Goal: Task Accomplishment & Management: Use online tool/utility

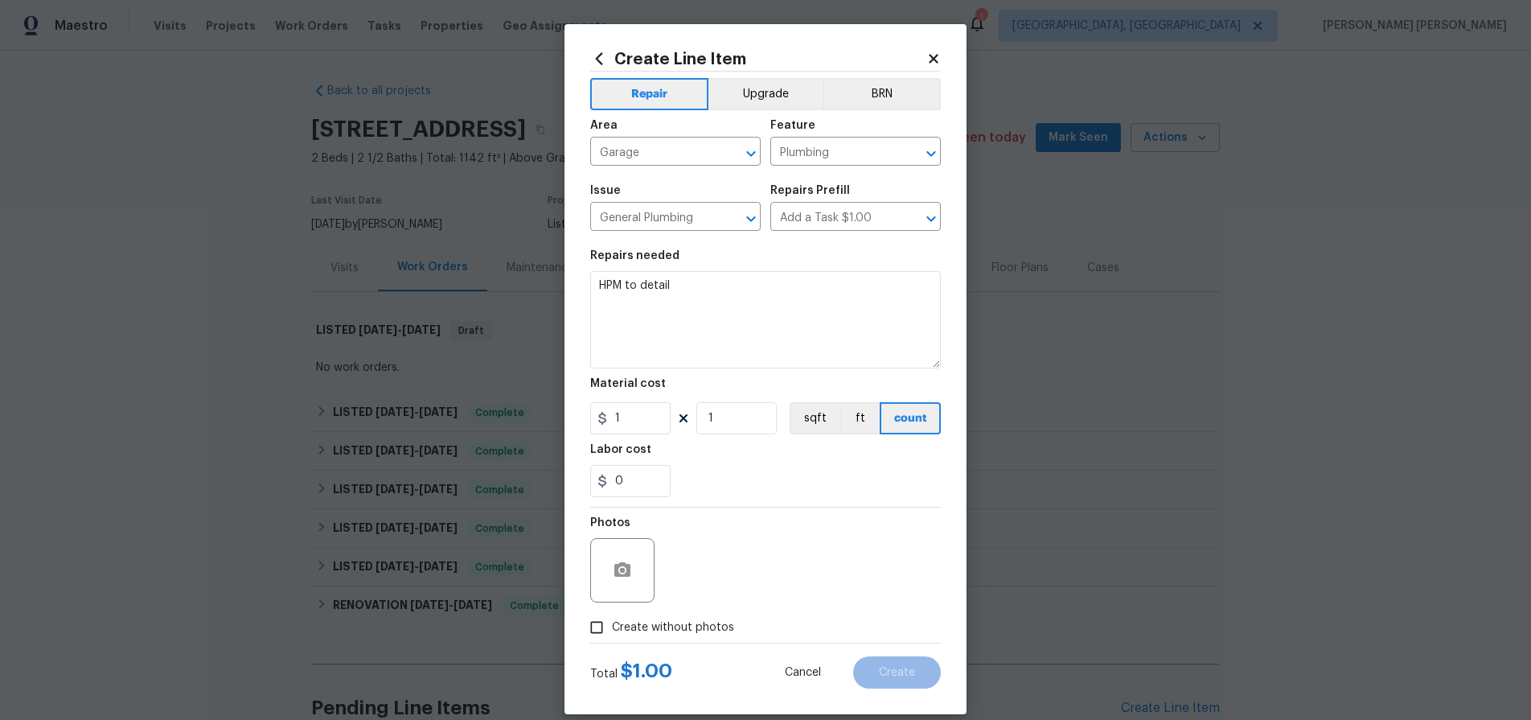
scroll to position [6, 0]
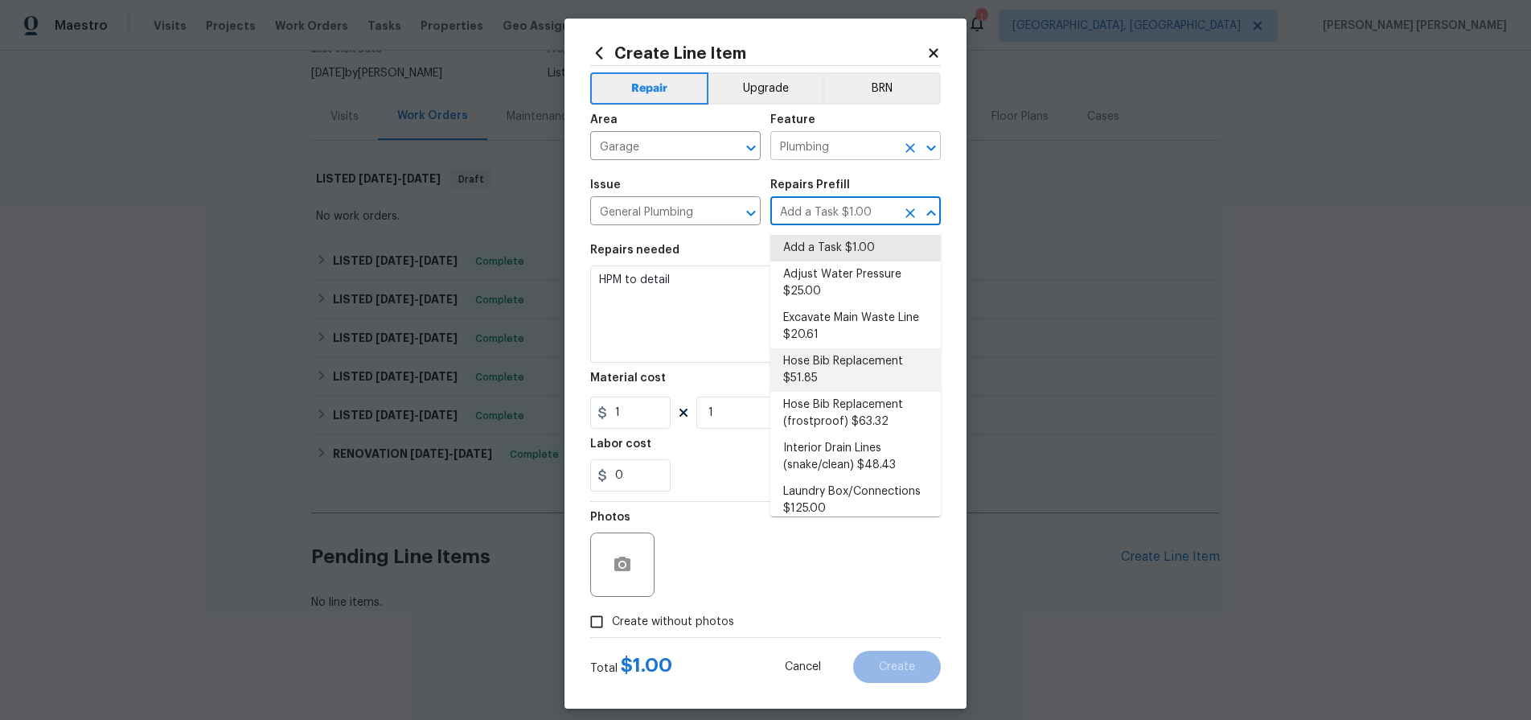
click at [887, 144] on input "Plumbing" at bounding box center [832, 147] width 125 height 25
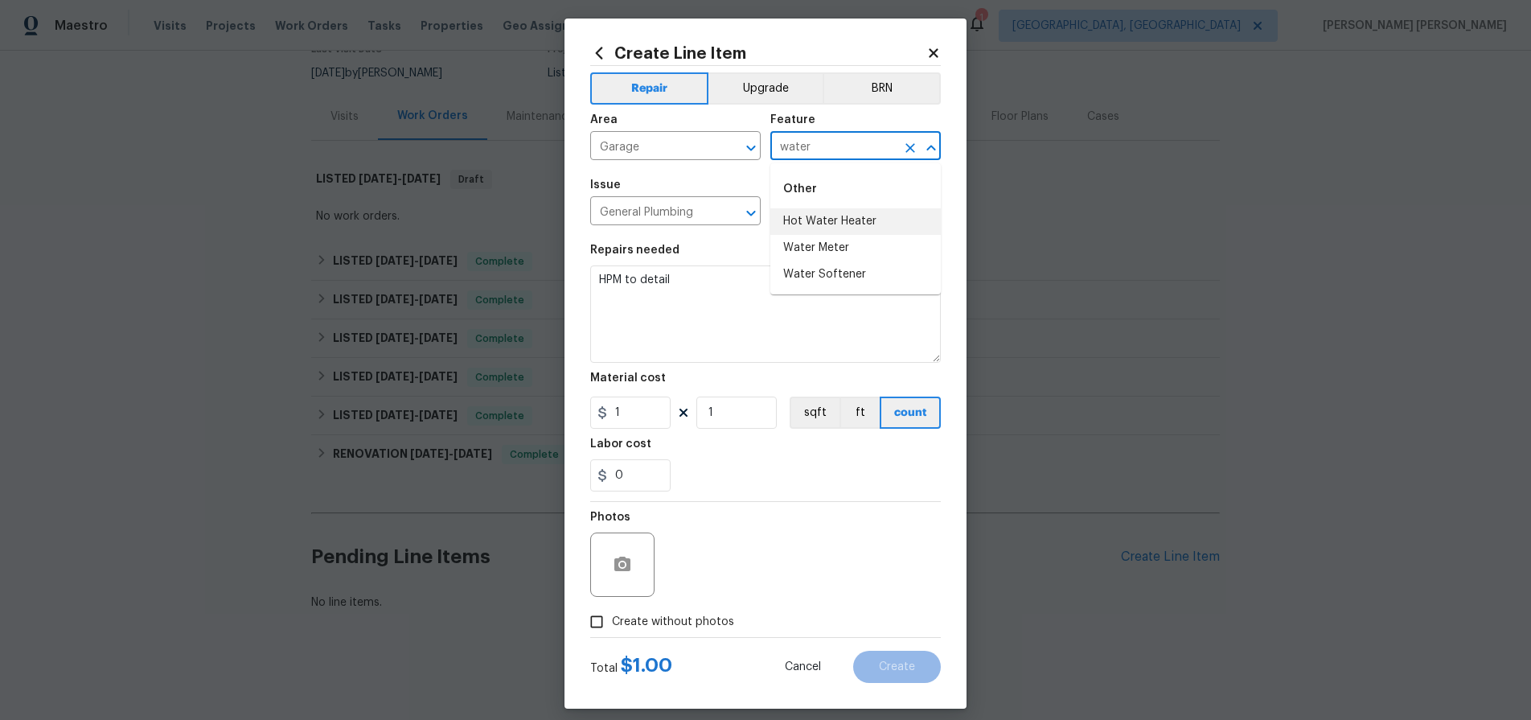
click at [868, 220] on li "Hot Water Heater" at bounding box center [855, 221] width 170 height 27
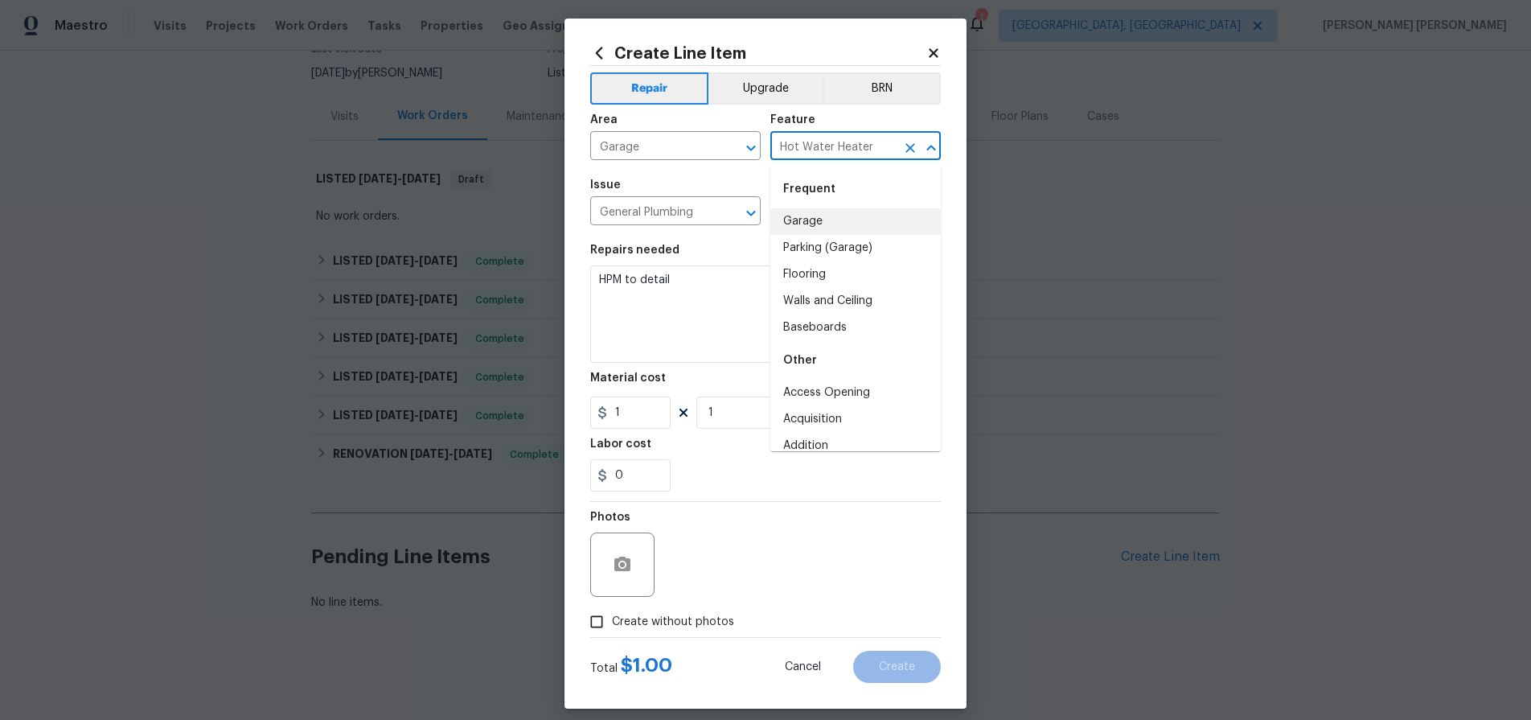
click at [735, 177] on span "Issue General Plumbing ​" at bounding box center [675, 202] width 170 height 65
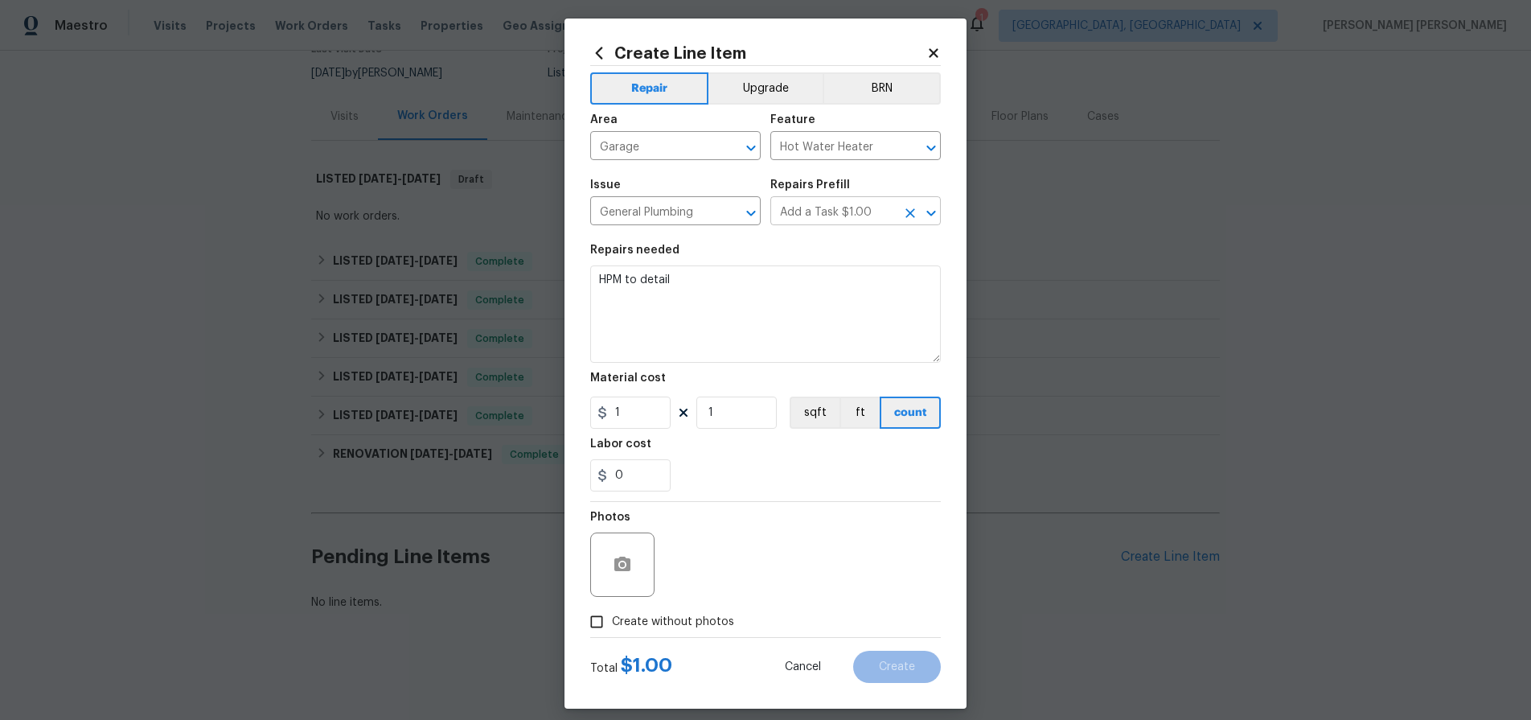
click at [844, 216] on input "Add a Task $1.00" at bounding box center [832, 212] width 125 height 25
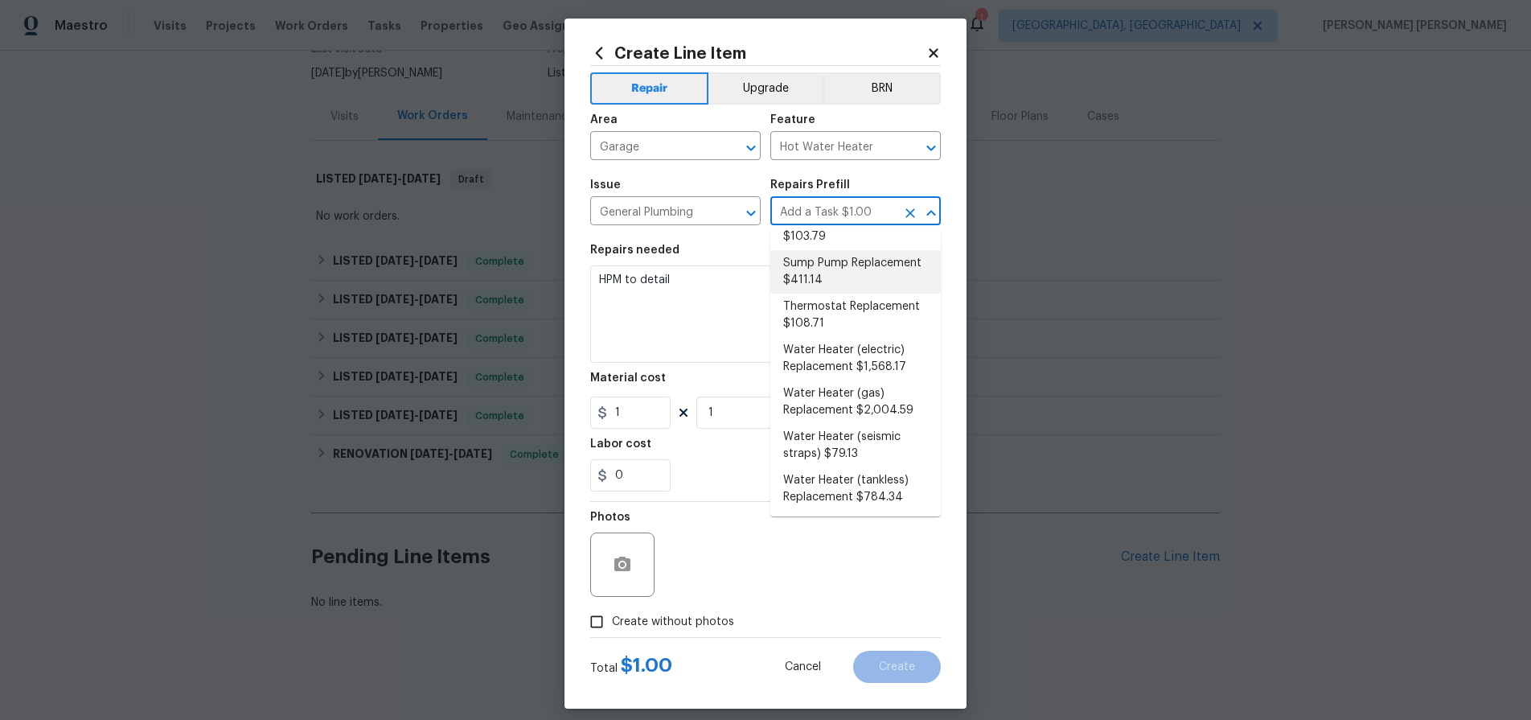
scroll to position [596, 0]
click at [839, 361] on li "Water Heater (electric) Replacement $1,568.17" at bounding box center [855, 357] width 170 height 43
type input "Plumbing"
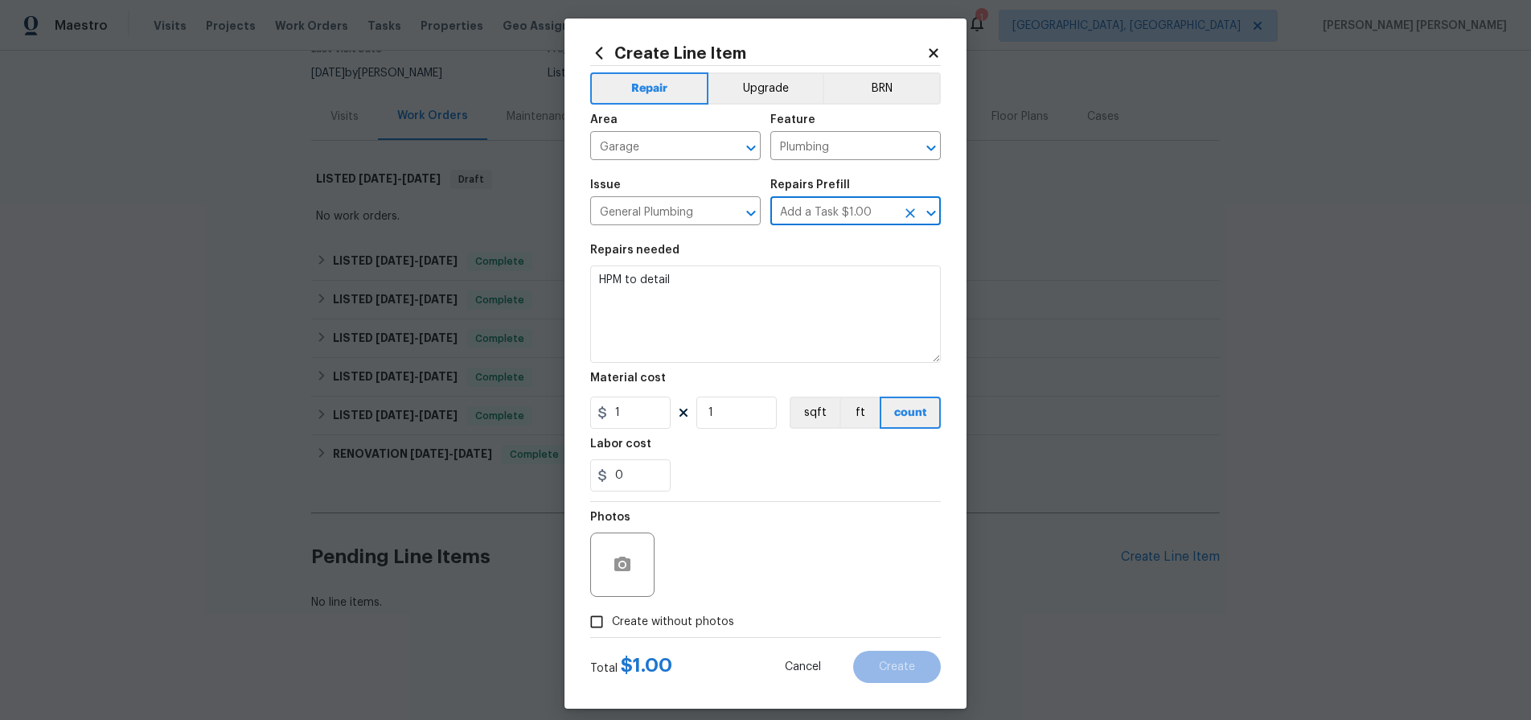
type input "Water Heater (electric) Replacement $1,568.17"
type input "1568.17"
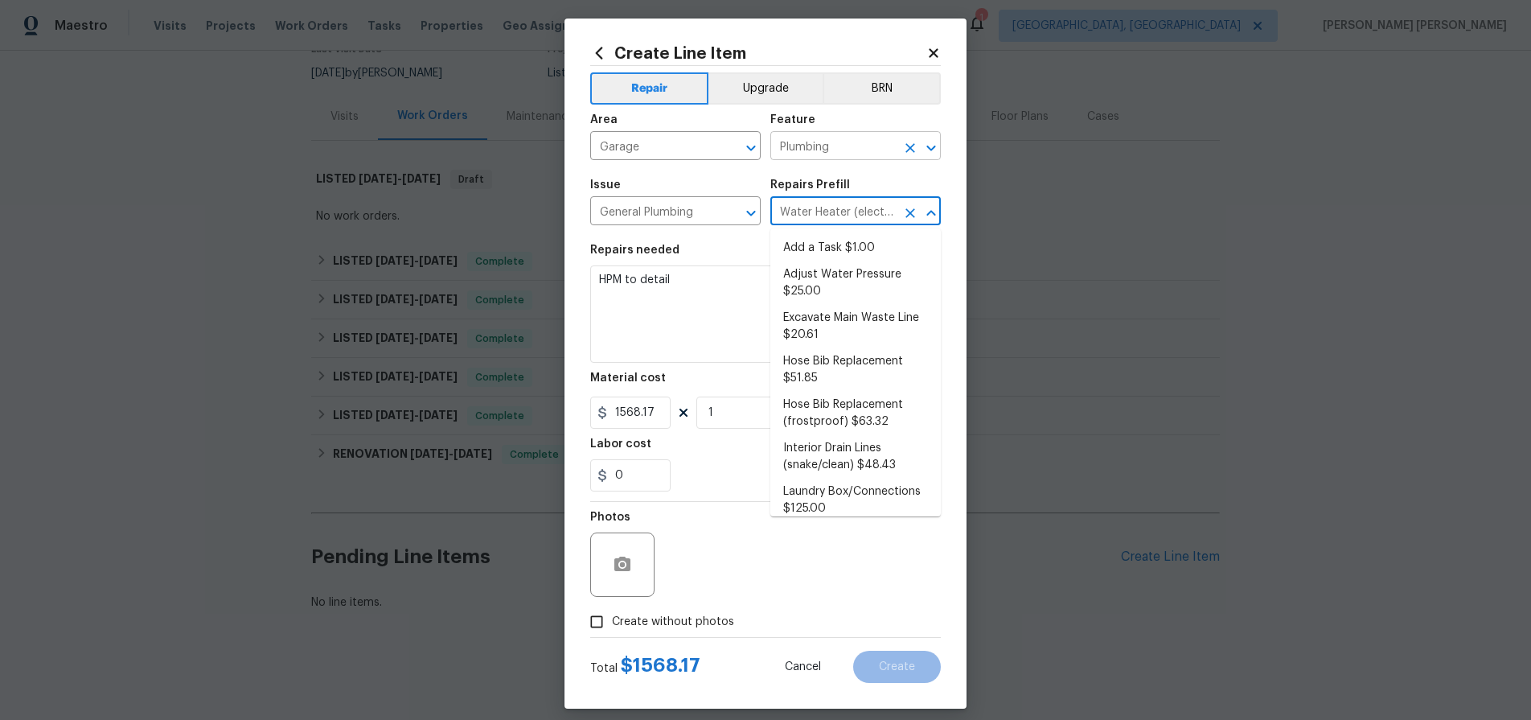
scroll to position [459, 0]
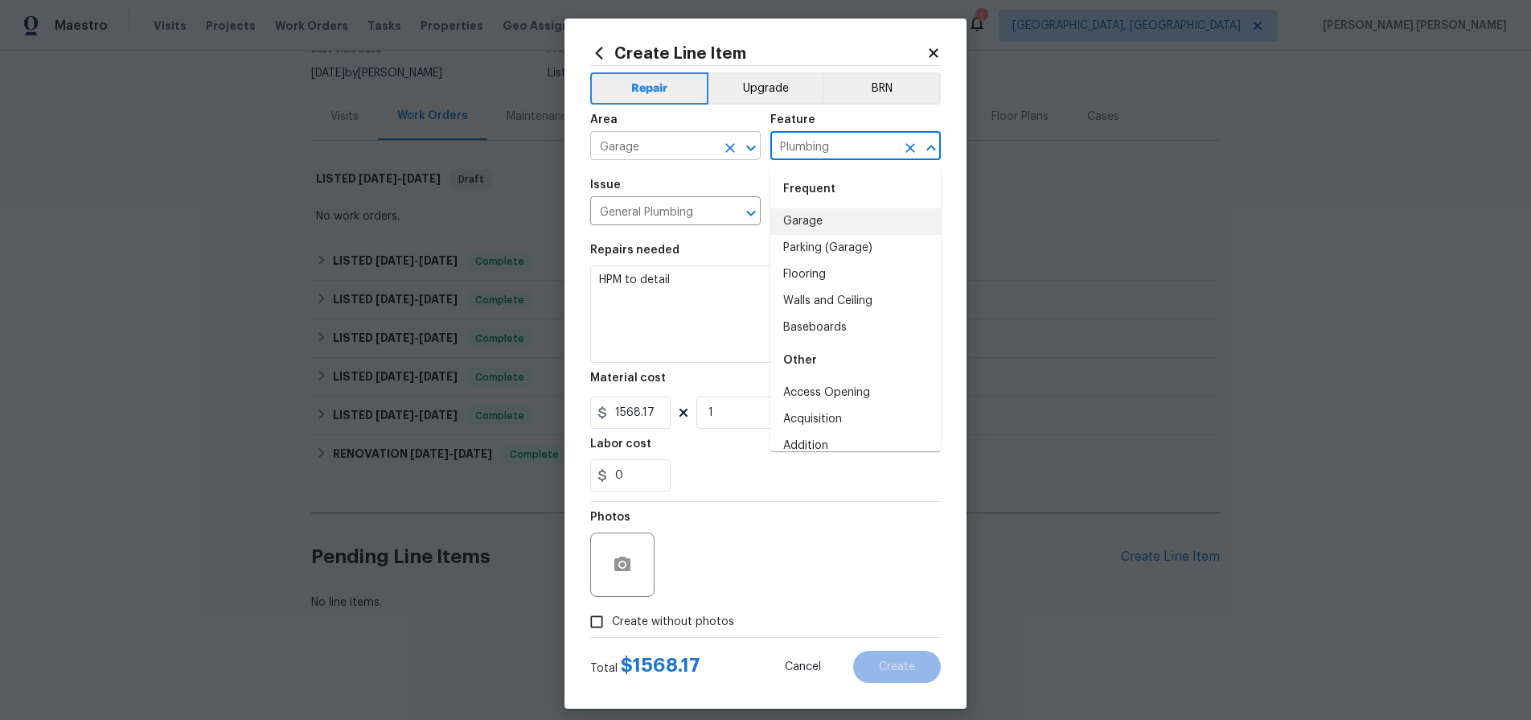
drag, startPoint x: 851, startPoint y: 152, endPoint x: 754, endPoint y: 142, distance: 97.8
click at [754, 142] on div "Area Garage ​ Feature Plumbing ​" at bounding box center [765, 137] width 351 height 65
click at [815, 214] on li "Hot Water Heater" at bounding box center [855, 221] width 170 height 27
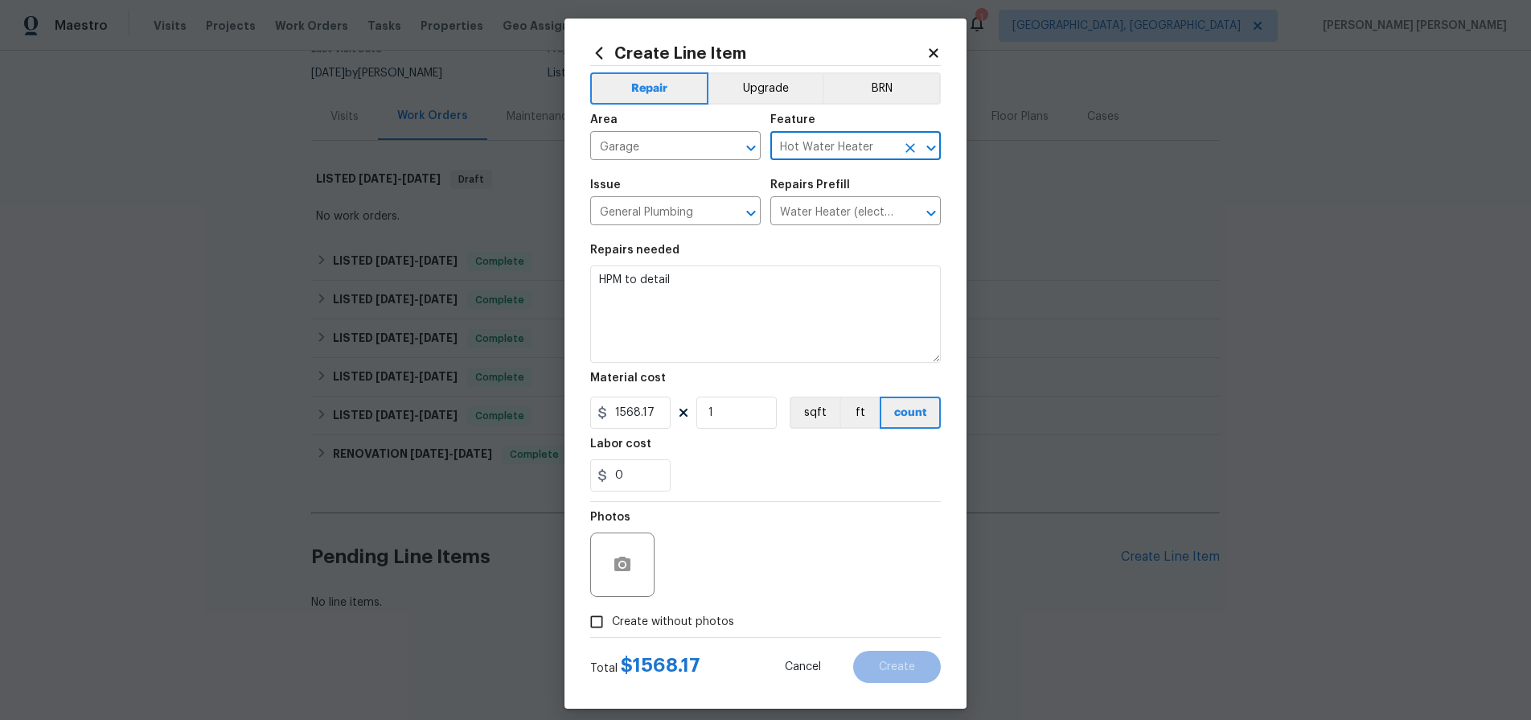
type input "Hot Water Heater"
click at [823, 527] on div "Photos" at bounding box center [765, 554] width 351 height 105
click at [819, 502] on div "Photos" at bounding box center [765, 554] width 351 height 105
click at [706, 212] on input "General Plumbing" at bounding box center [652, 212] width 125 height 25
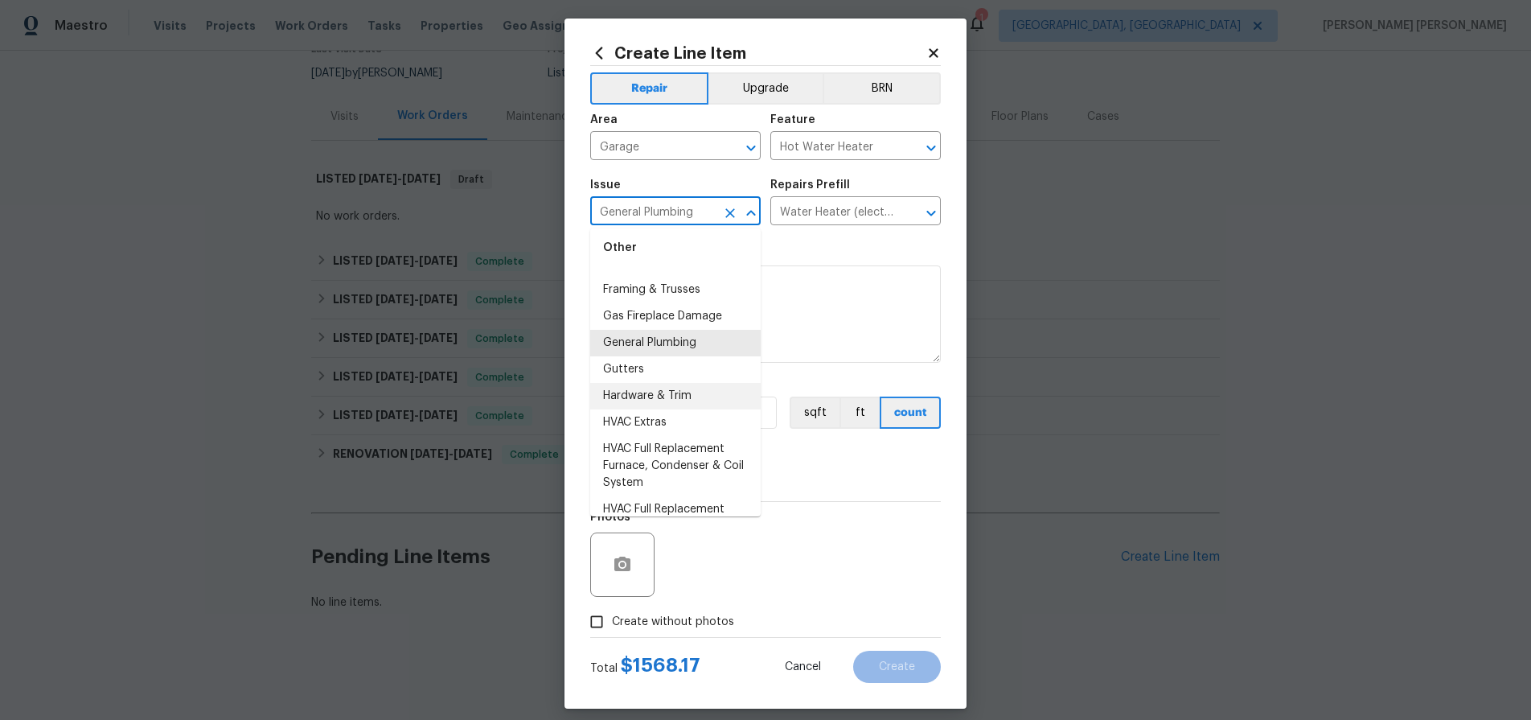
scroll to position [1219, 0]
click at [664, 349] on li "General Plumbing" at bounding box center [675, 348] width 170 height 27
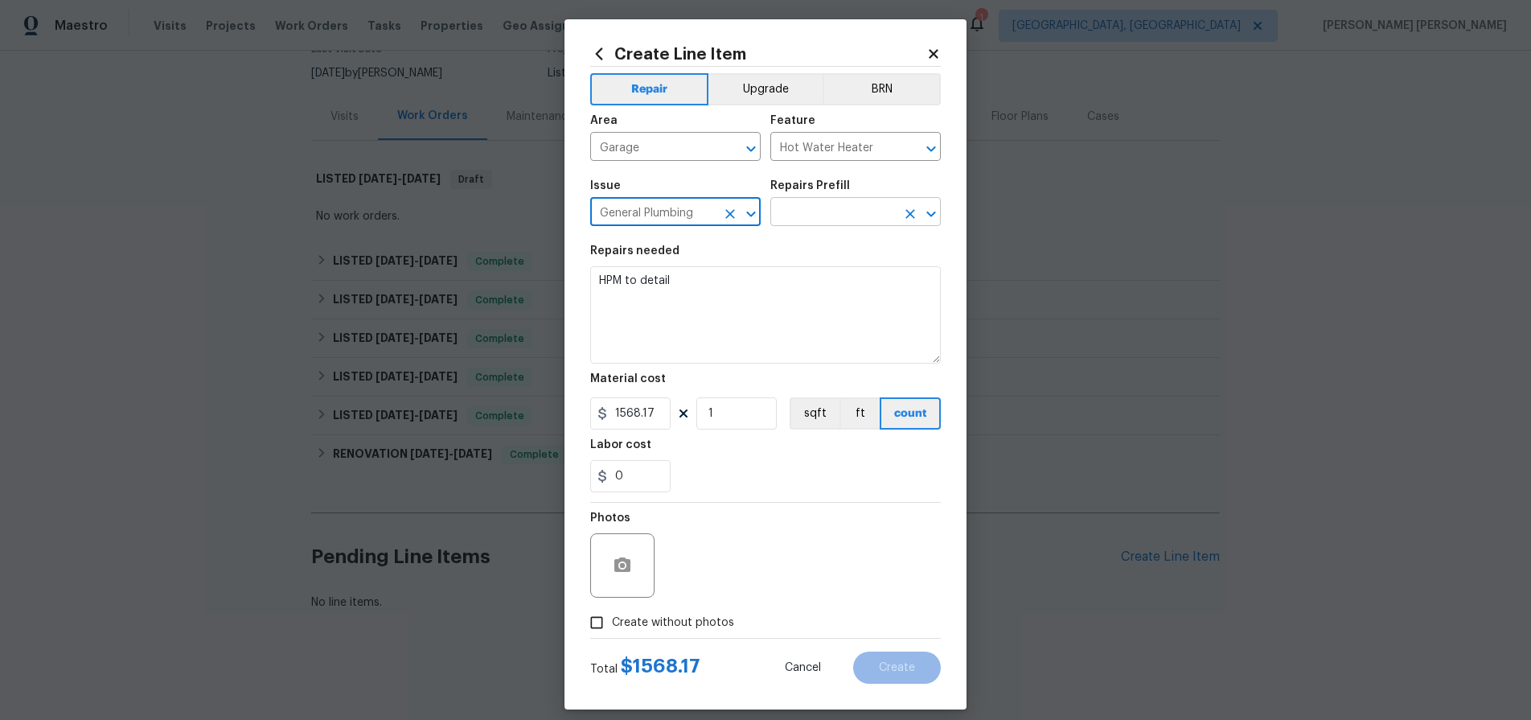
click at [848, 215] on input "text" at bounding box center [832, 213] width 125 height 25
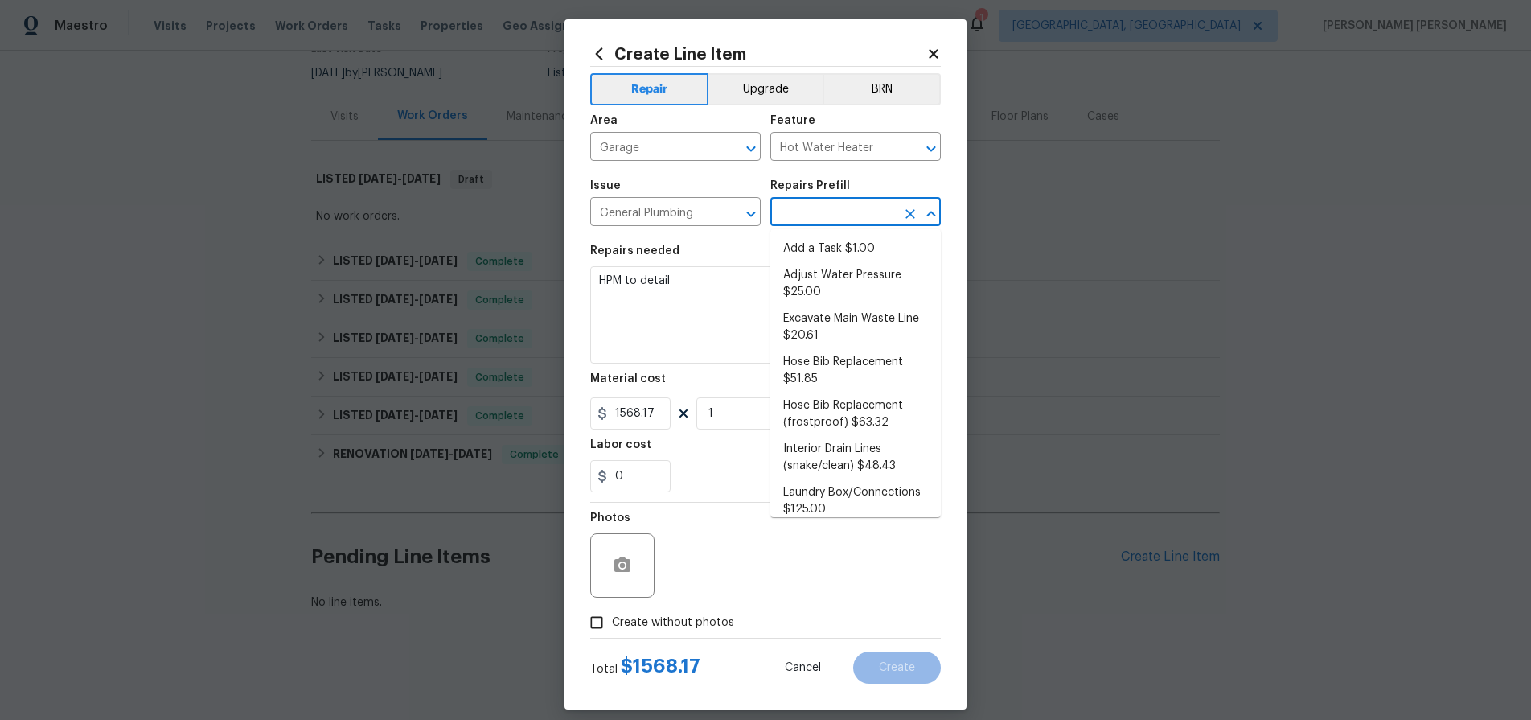
scroll to position [459, 0]
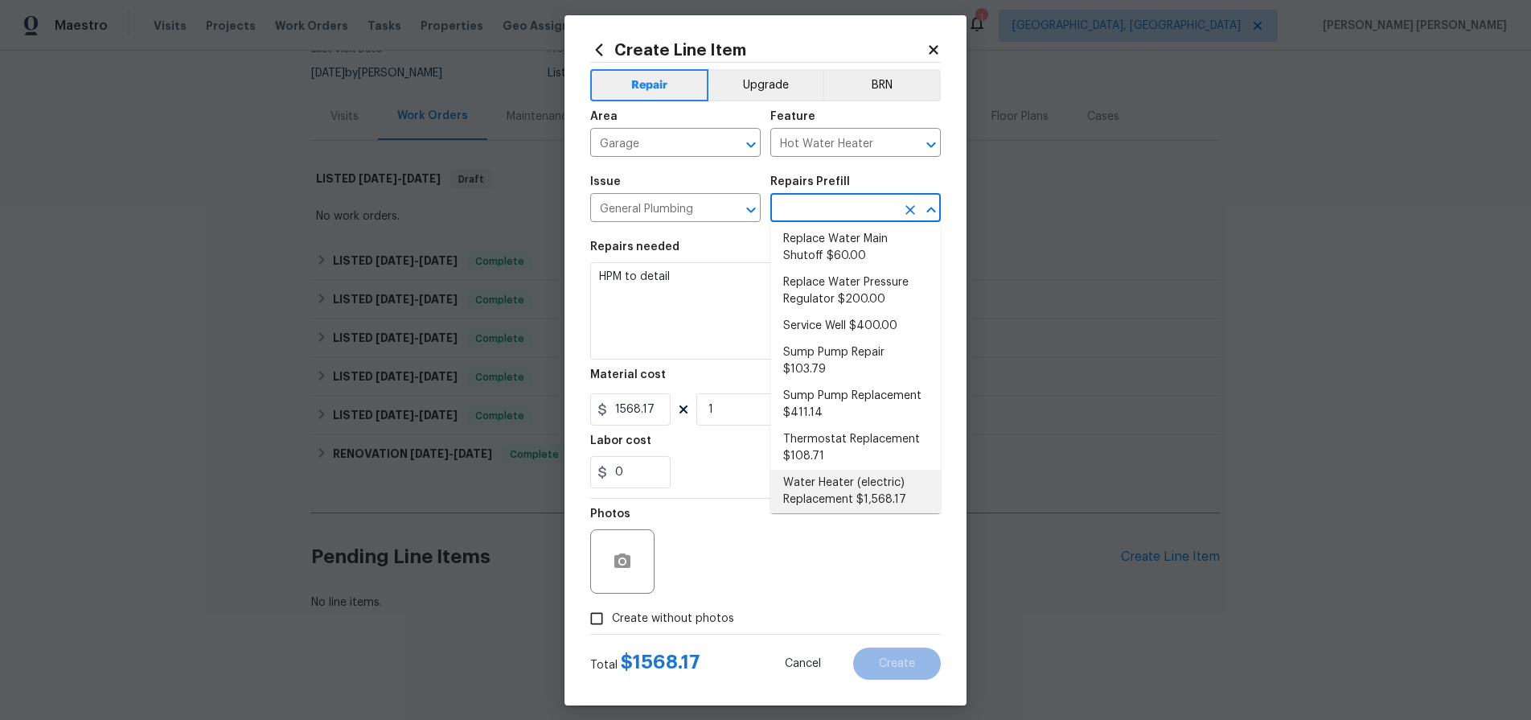
click at [854, 484] on li "Water Heater (electric) Replacement $1,568.17" at bounding box center [855, 491] width 170 height 43
type input "Plumbing"
type input "Water Heater (electric) Replacement $1,568.17"
click at [843, 201] on input "Water Heater (electric) Replacement $1,568.17" at bounding box center [832, 210] width 125 height 25
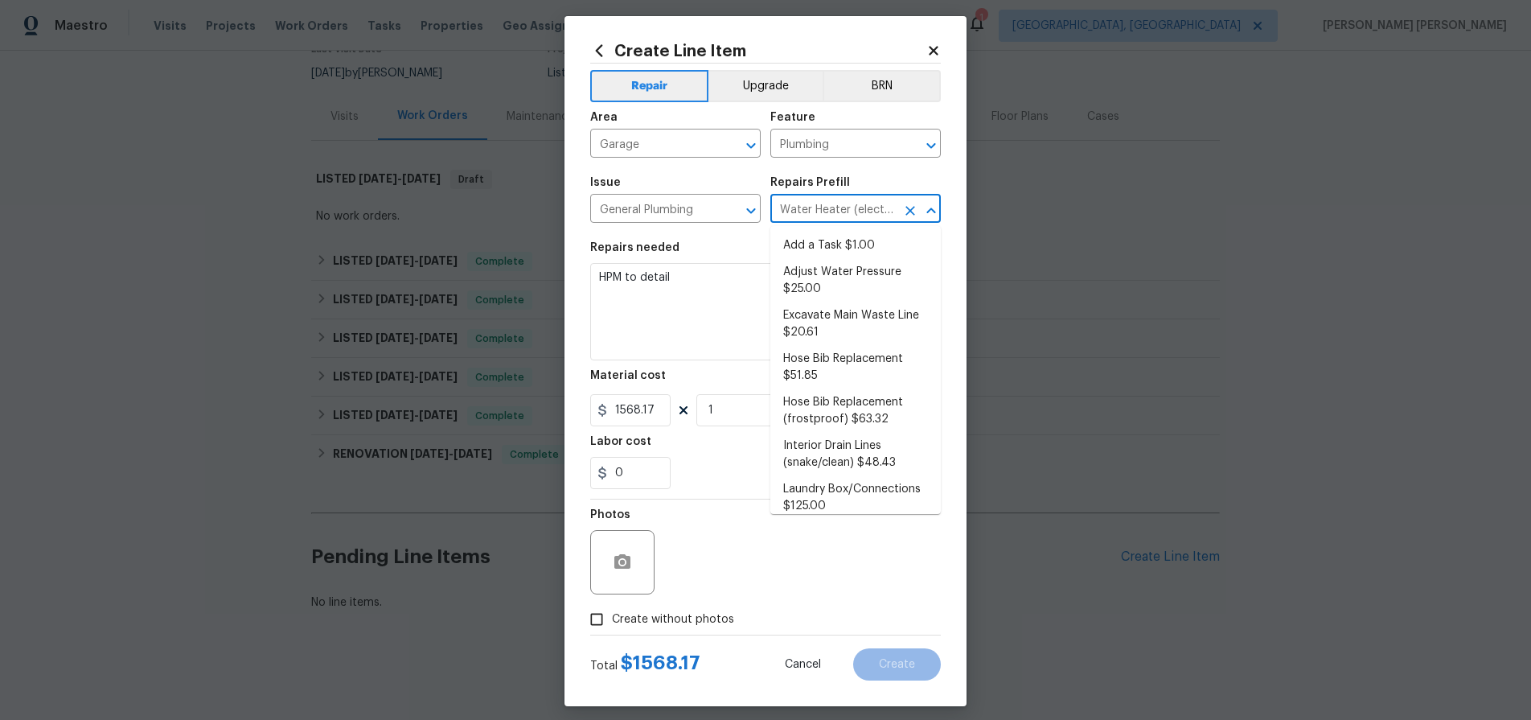
scroll to position [329, 0]
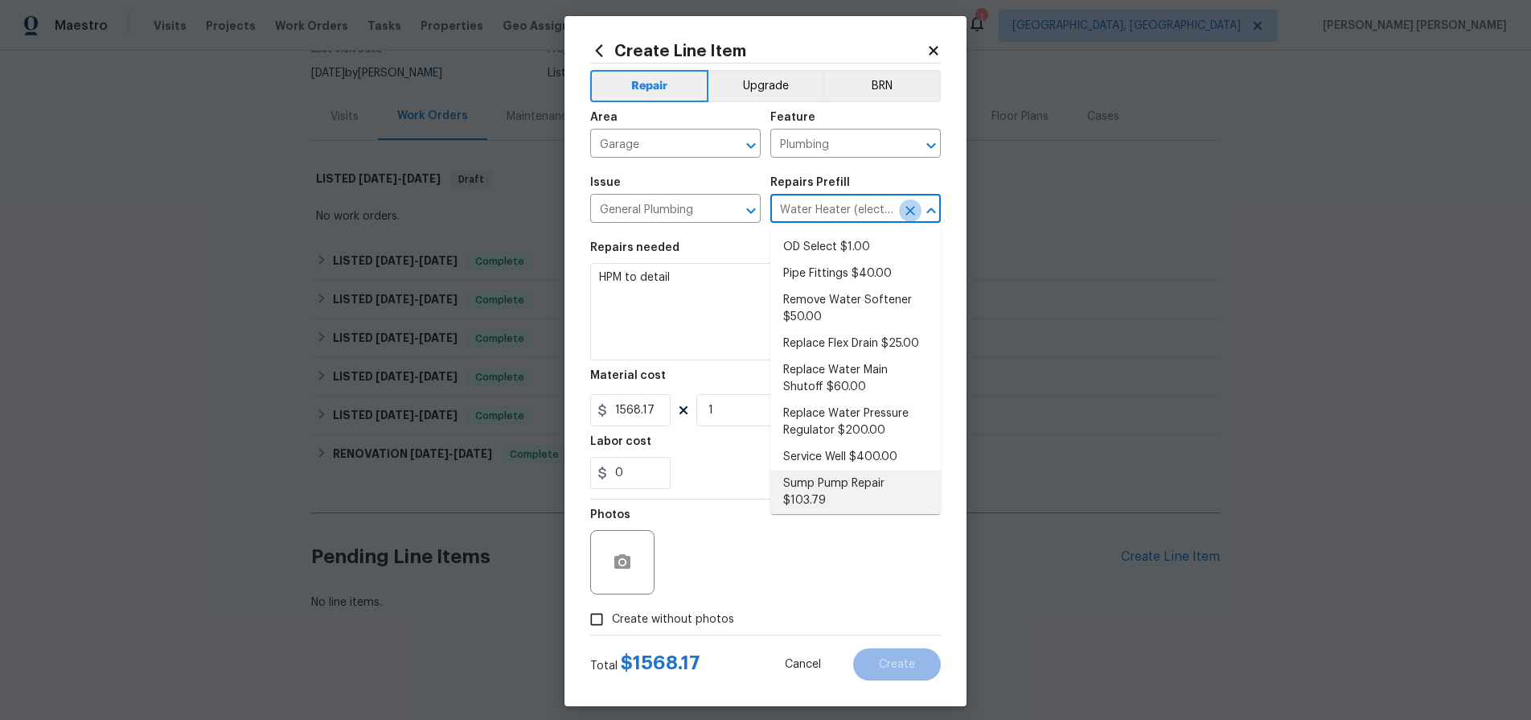
click at [906, 216] on icon "Clear" at bounding box center [910, 211] width 16 height 16
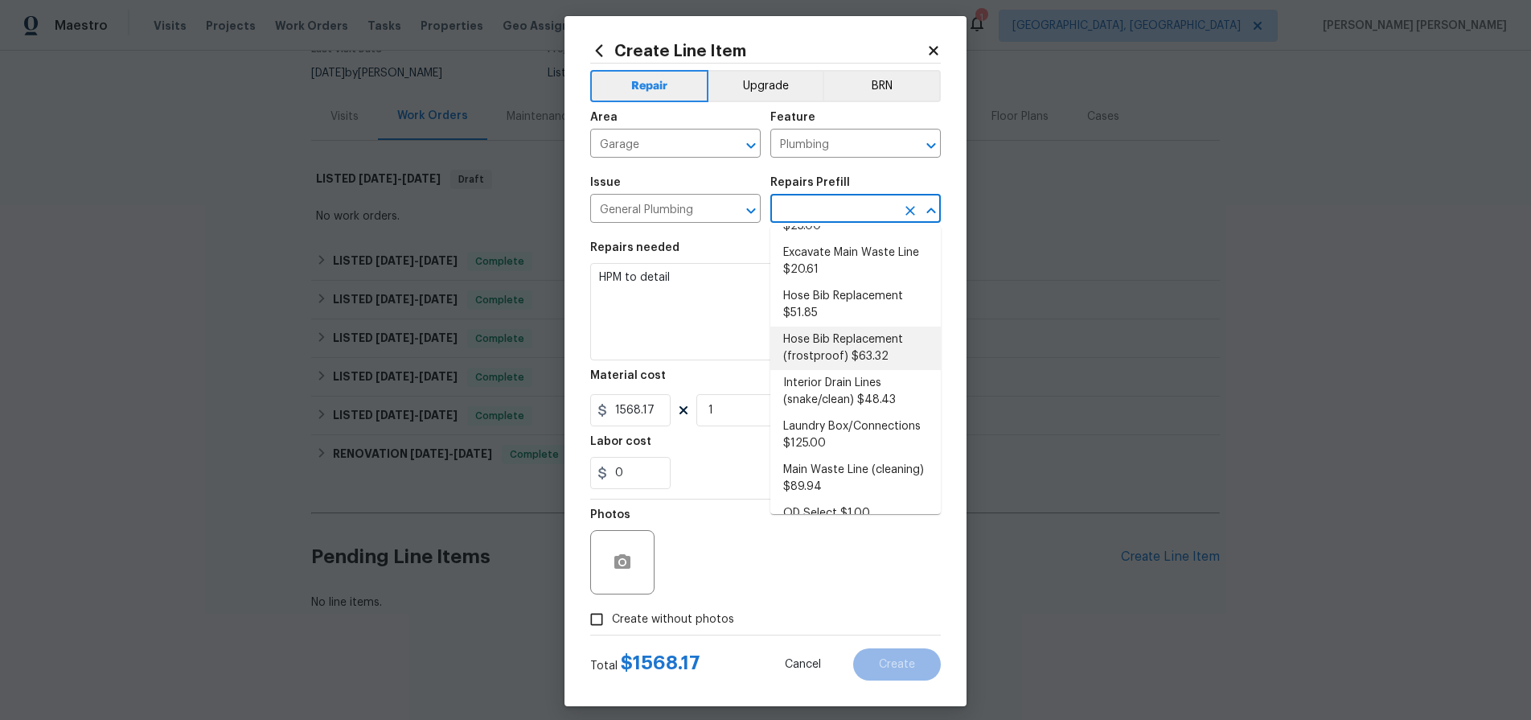
scroll to position [40, 0]
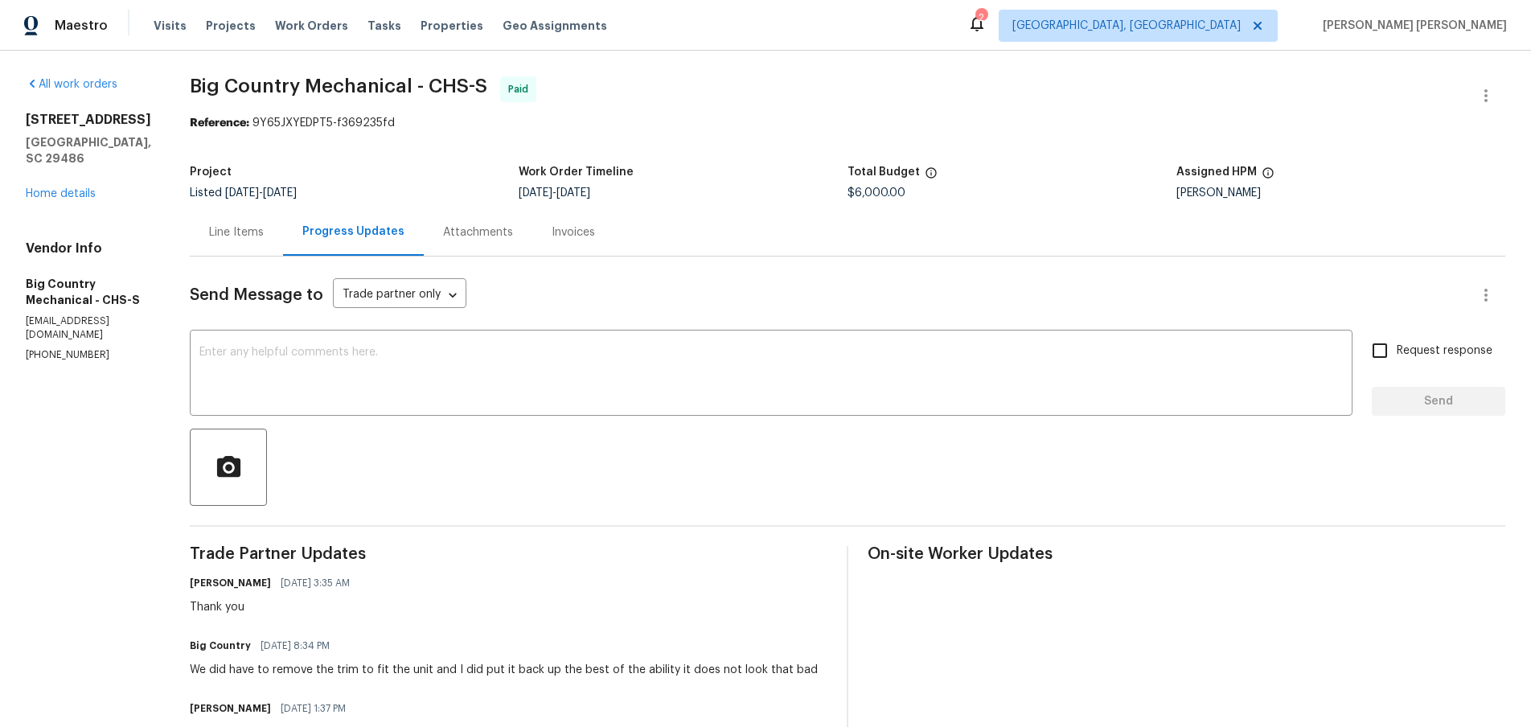
click at [239, 236] on div "Line Items" at bounding box center [236, 232] width 55 height 16
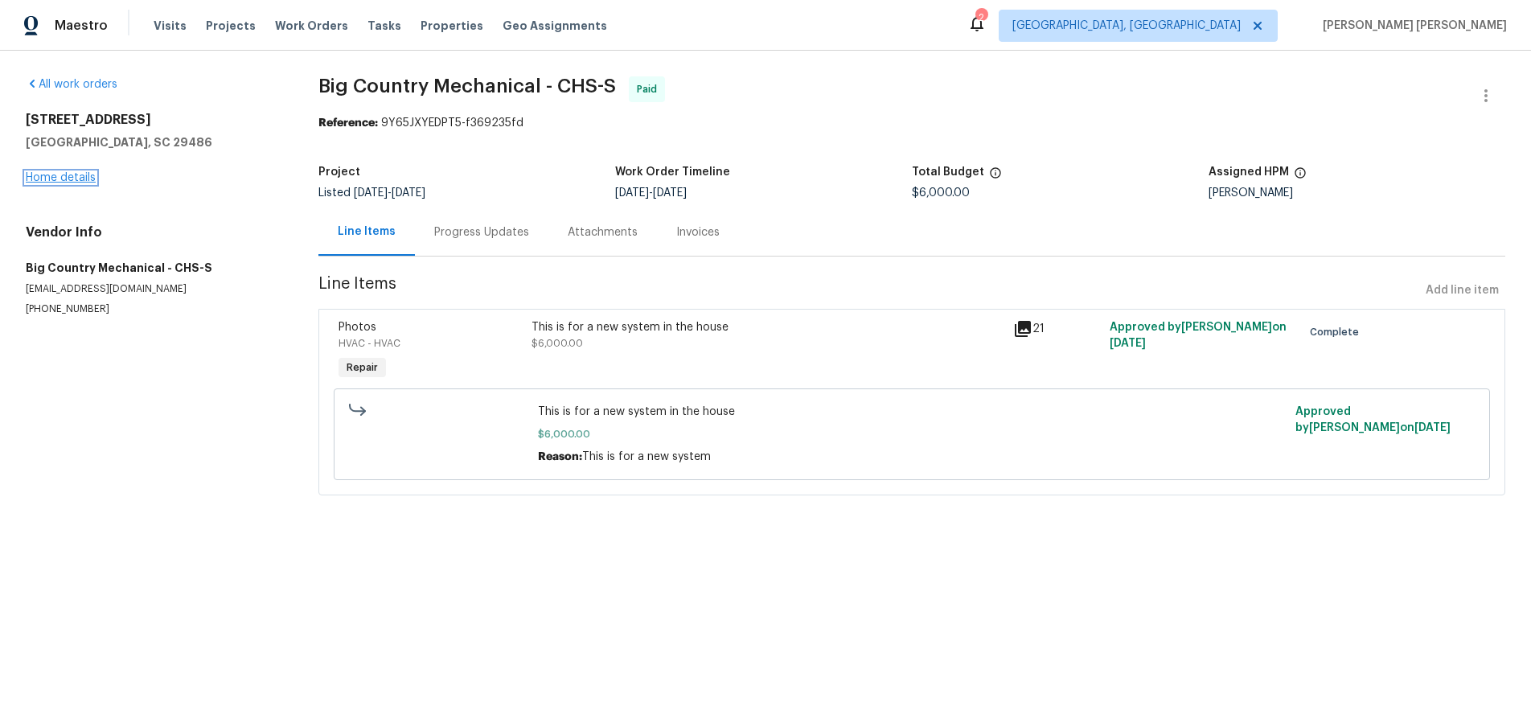
click at [68, 179] on link "Home details" at bounding box center [61, 177] width 70 height 11
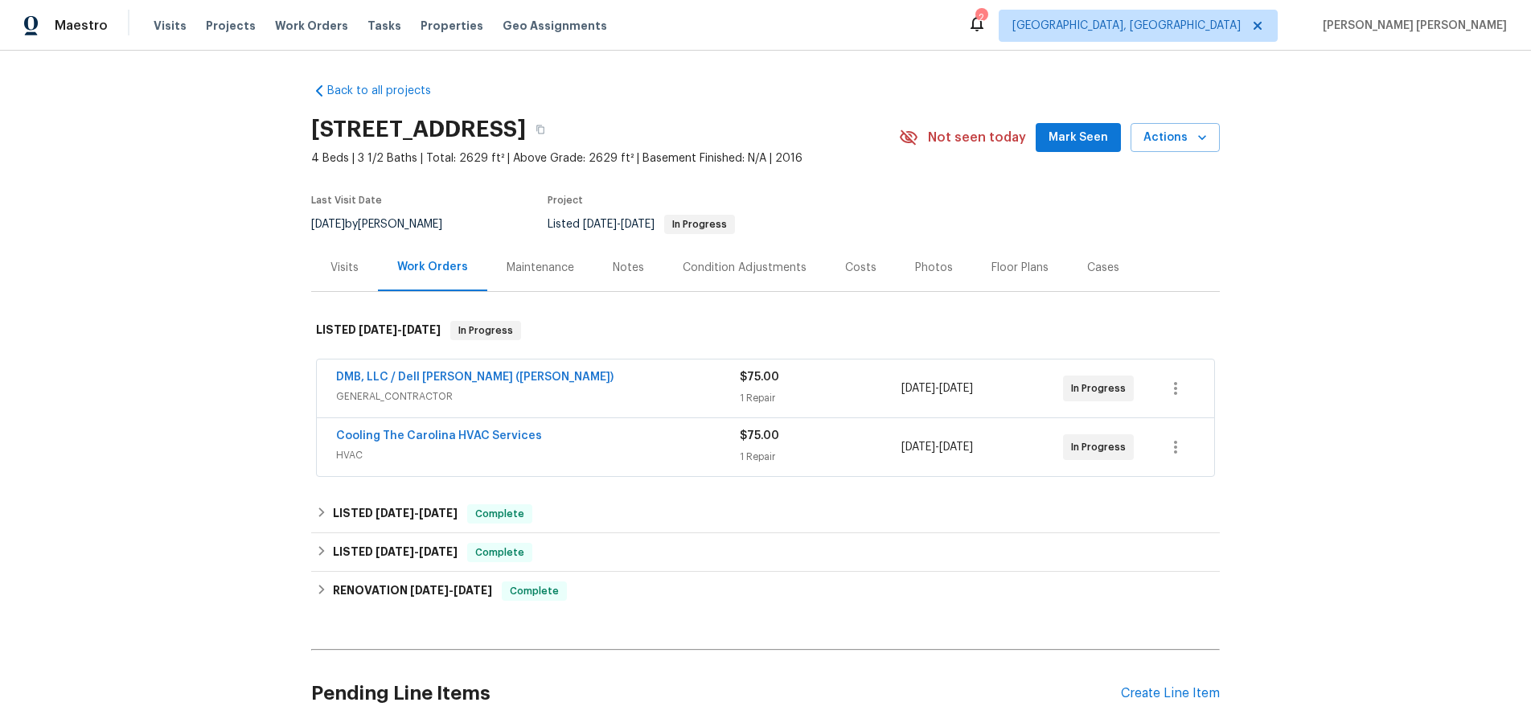
click at [639, 457] on span "HVAC" at bounding box center [538, 455] width 404 height 16
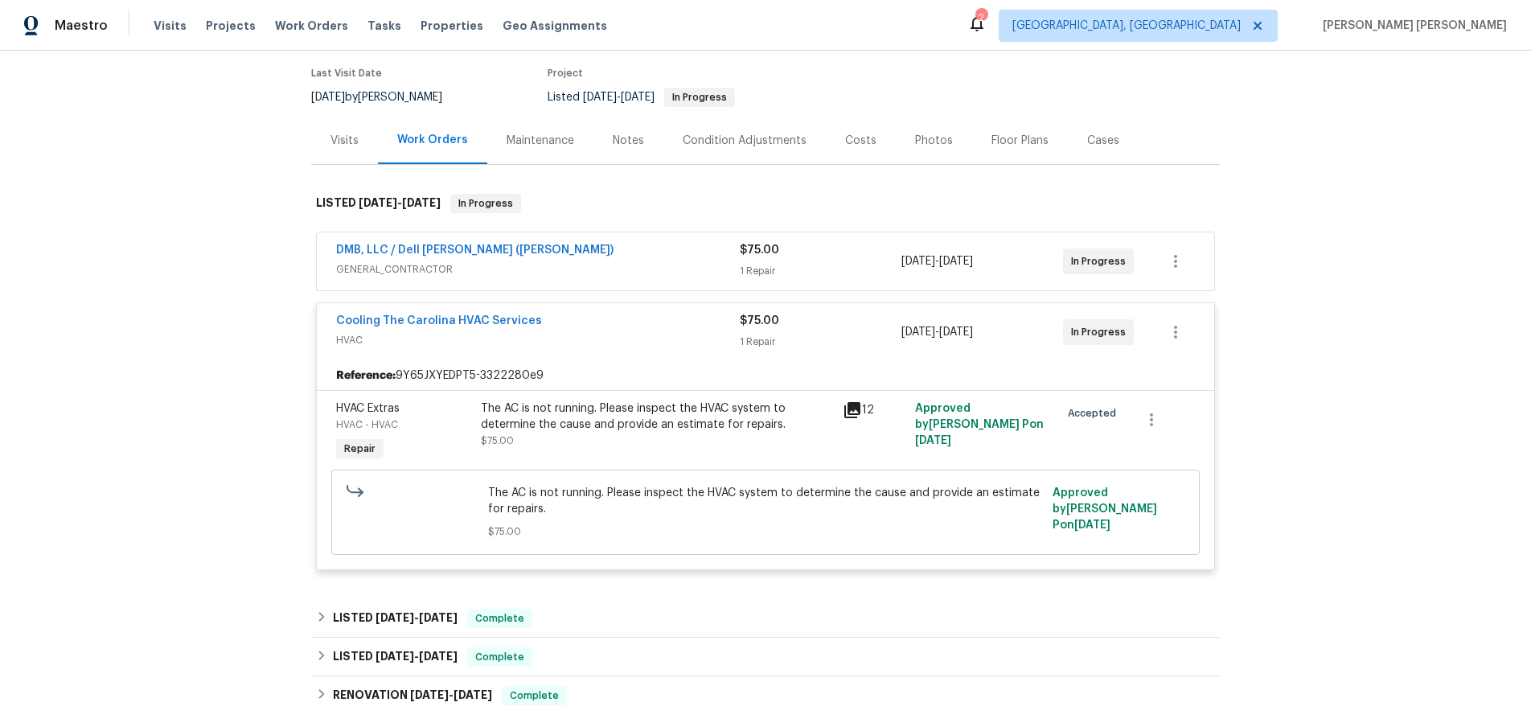
scroll to position [129, 0]
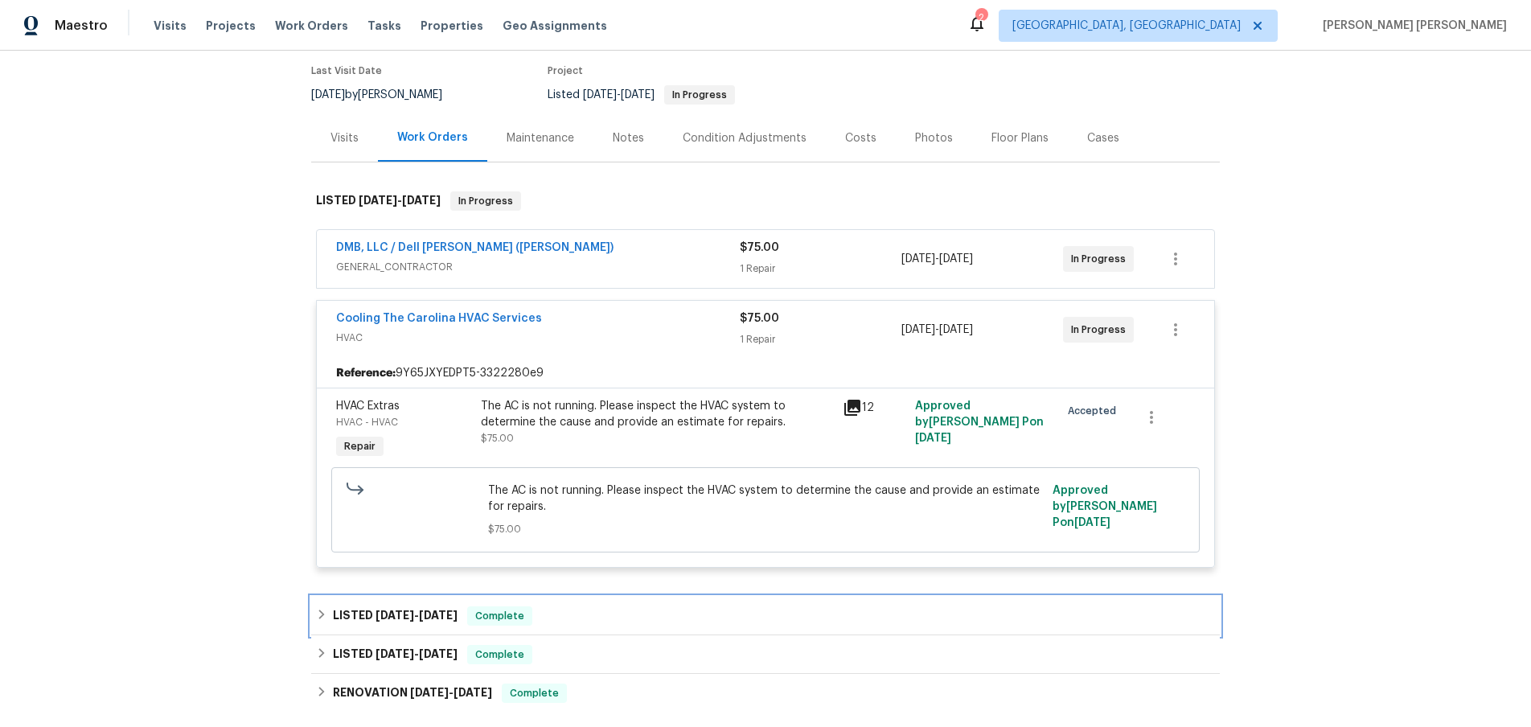
click at [383, 620] on span "7/10/25" at bounding box center [395, 615] width 39 height 11
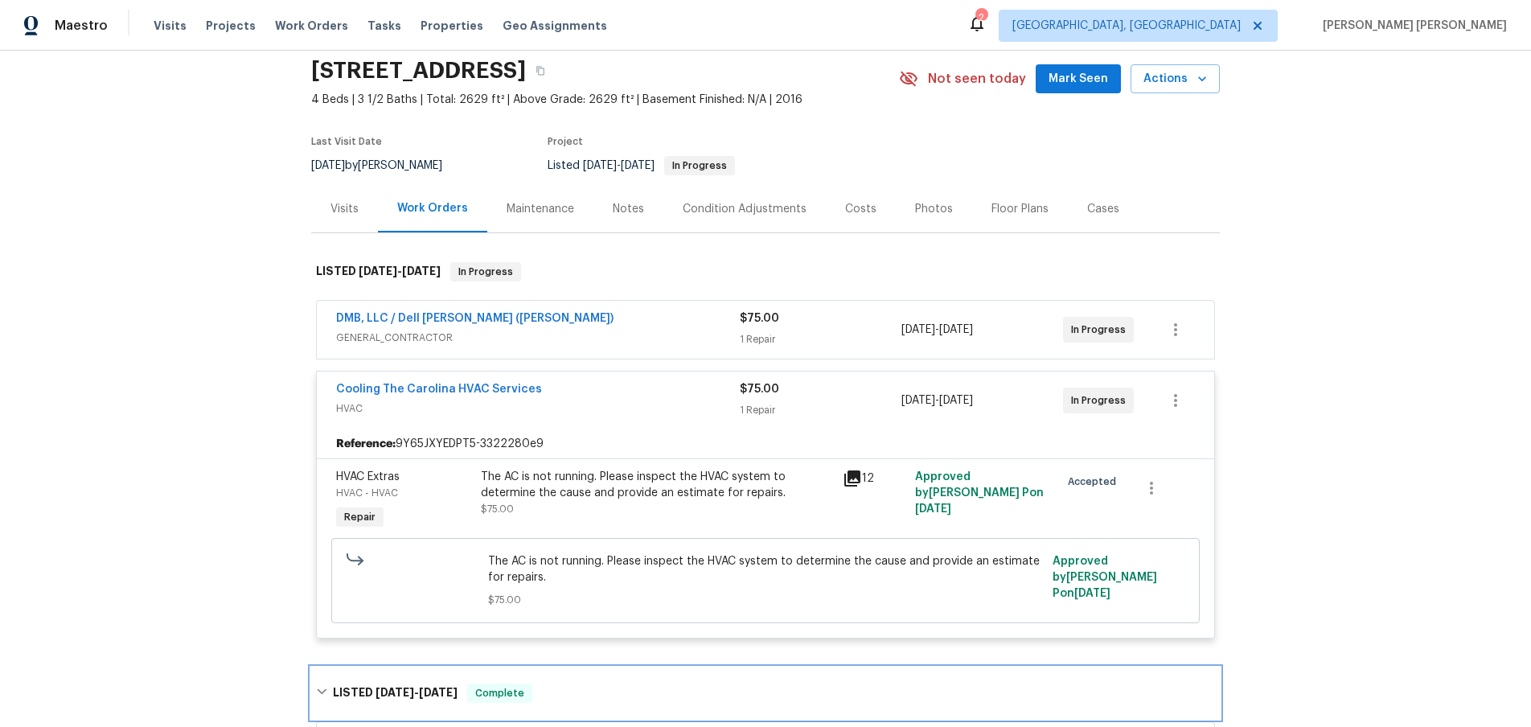
scroll to position [0, 0]
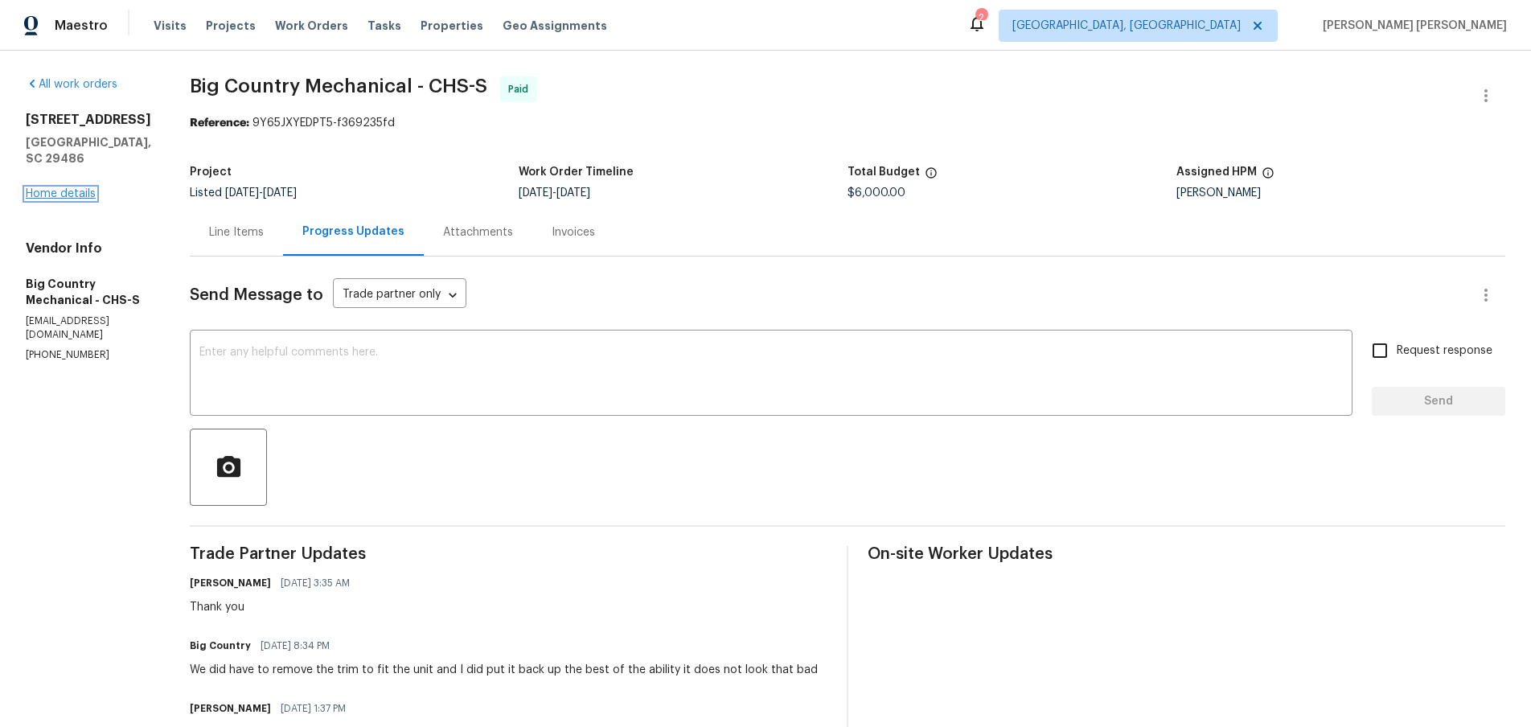
click at [72, 199] on link "Home details" at bounding box center [61, 193] width 70 height 11
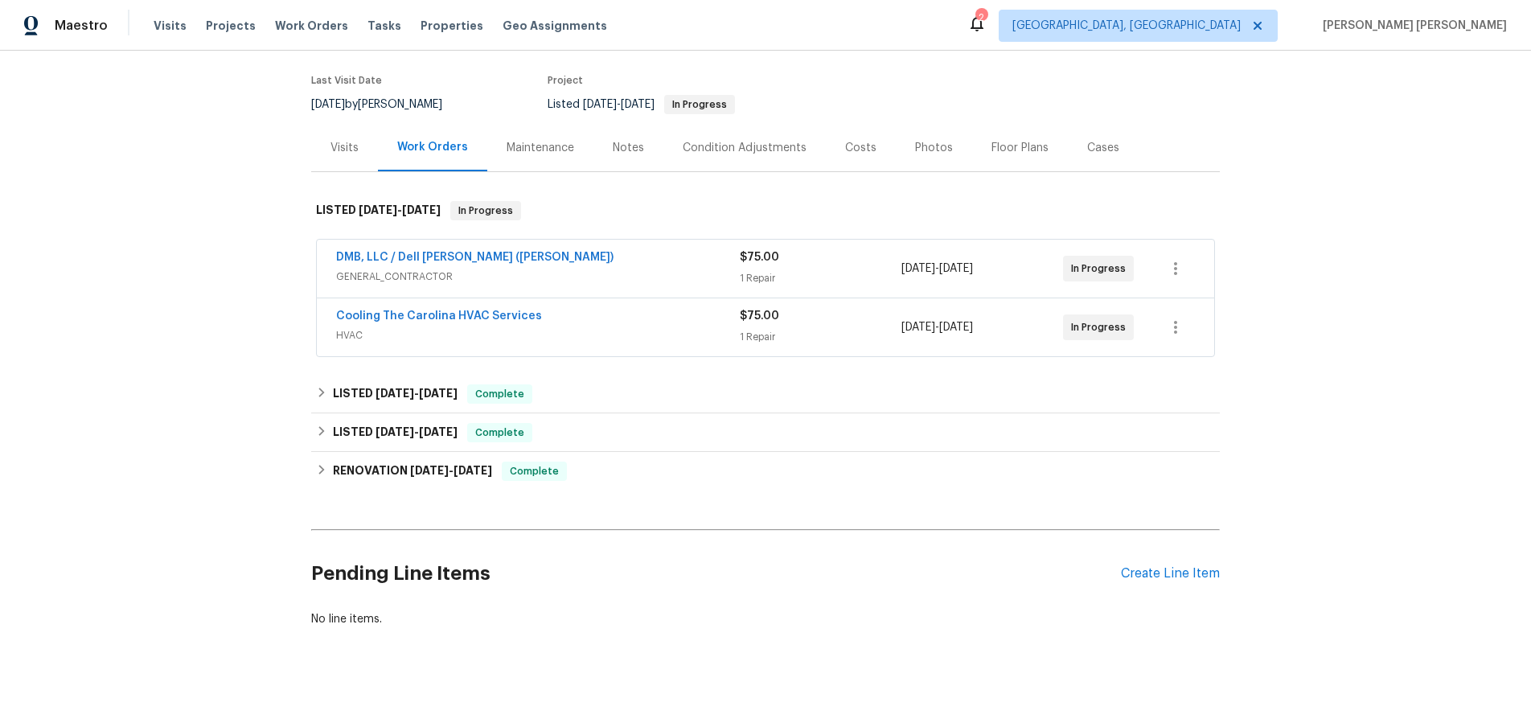
scroll to position [129, 0]
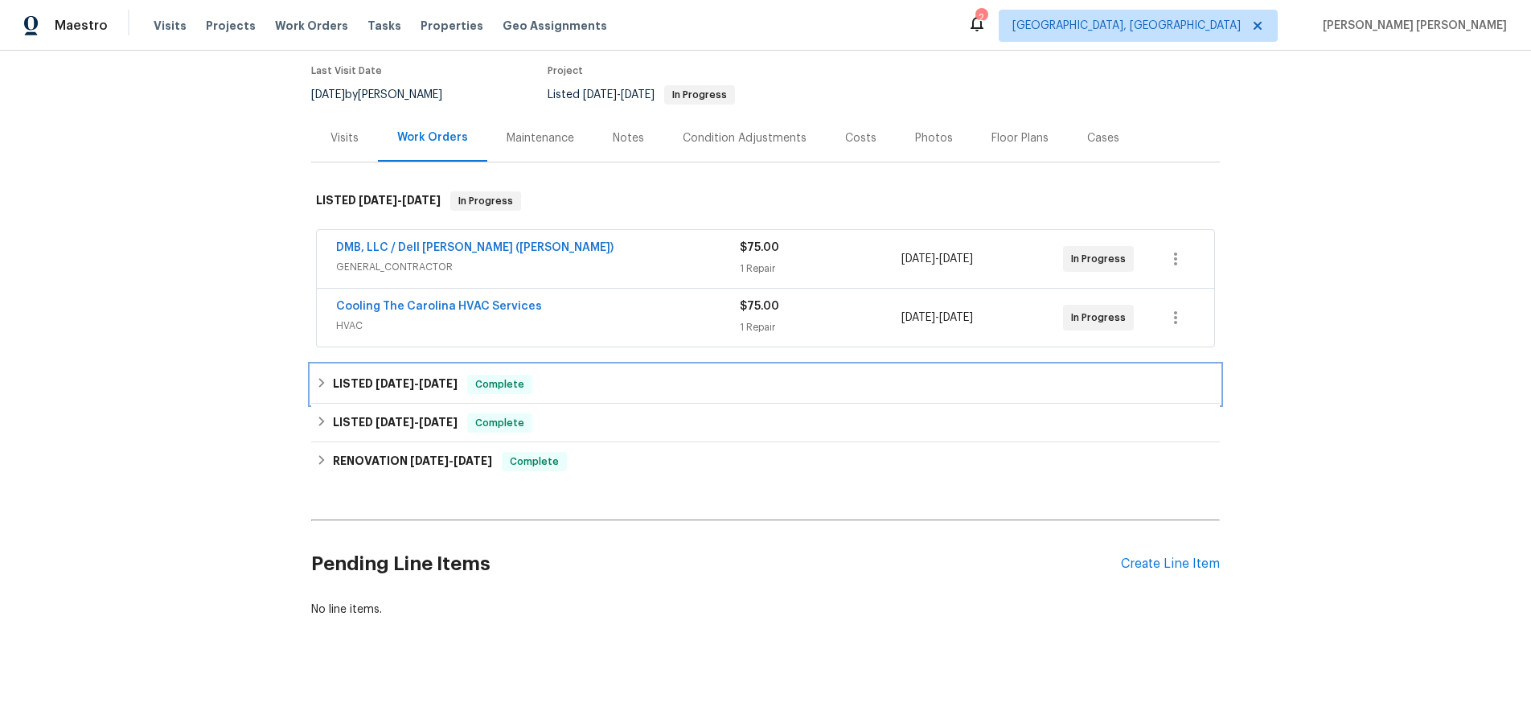
click at [319, 384] on icon at bounding box center [321, 382] width 11 height 11
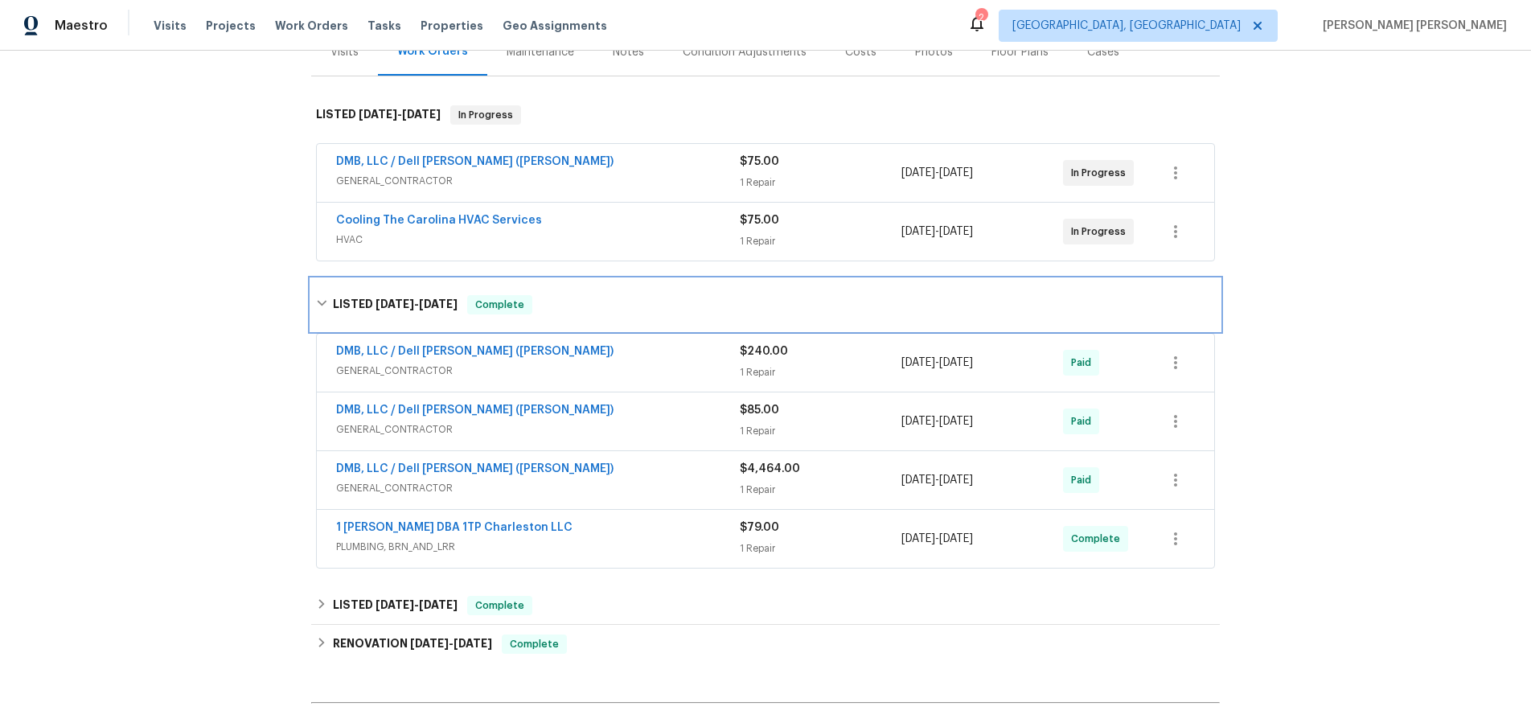
scroll to position [264, 0]
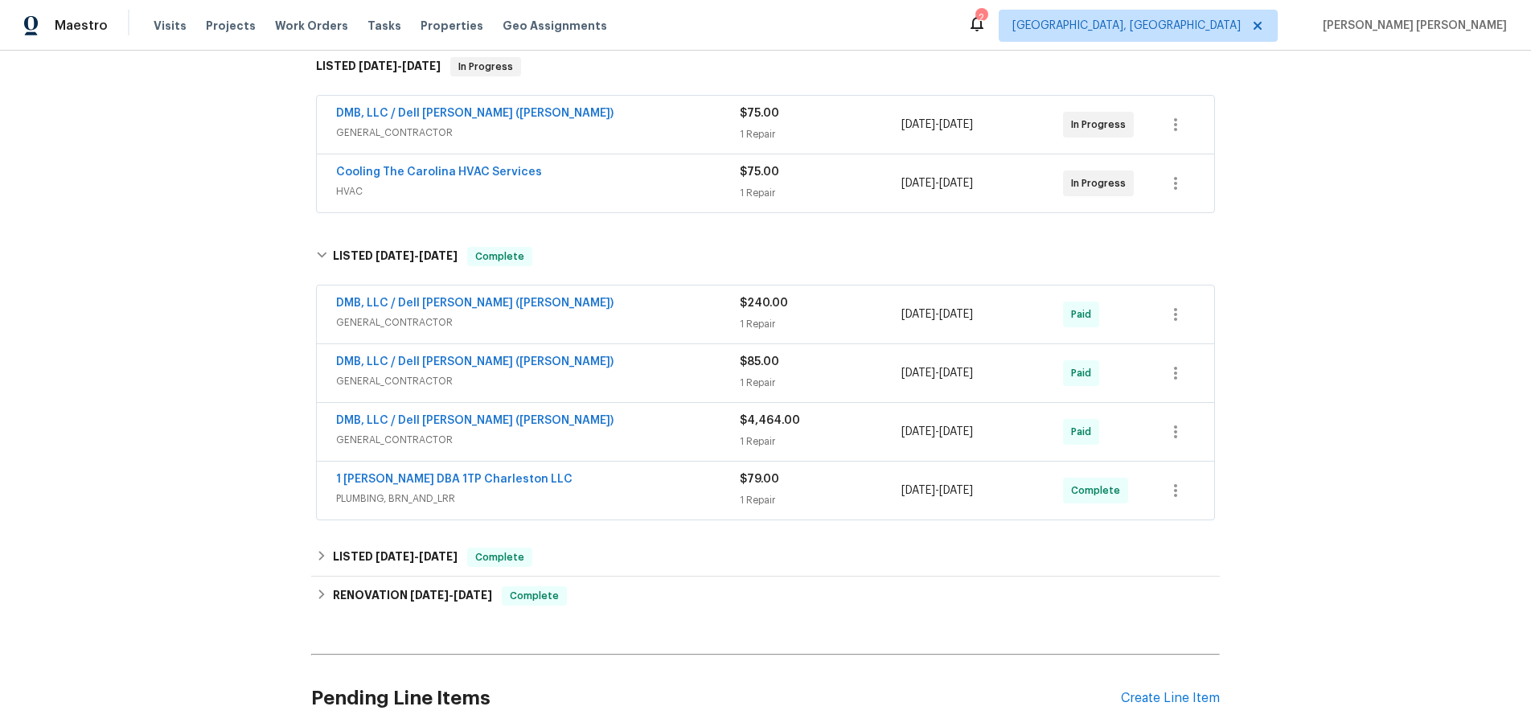
click at [638, 433] on span "GENERAL_CONTRACTOR" at bounding box center [538, 440] width 404 height 16
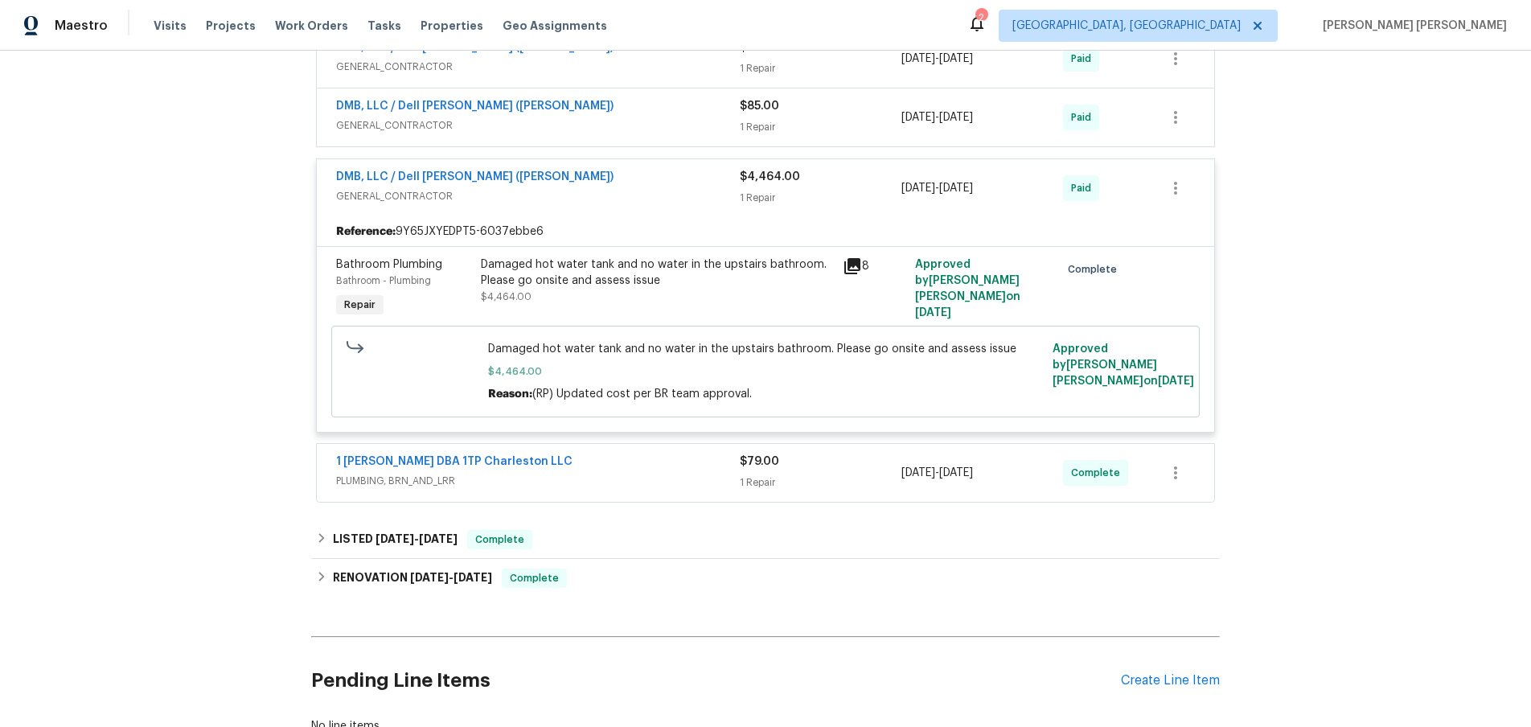
scroll to position [637, 0]
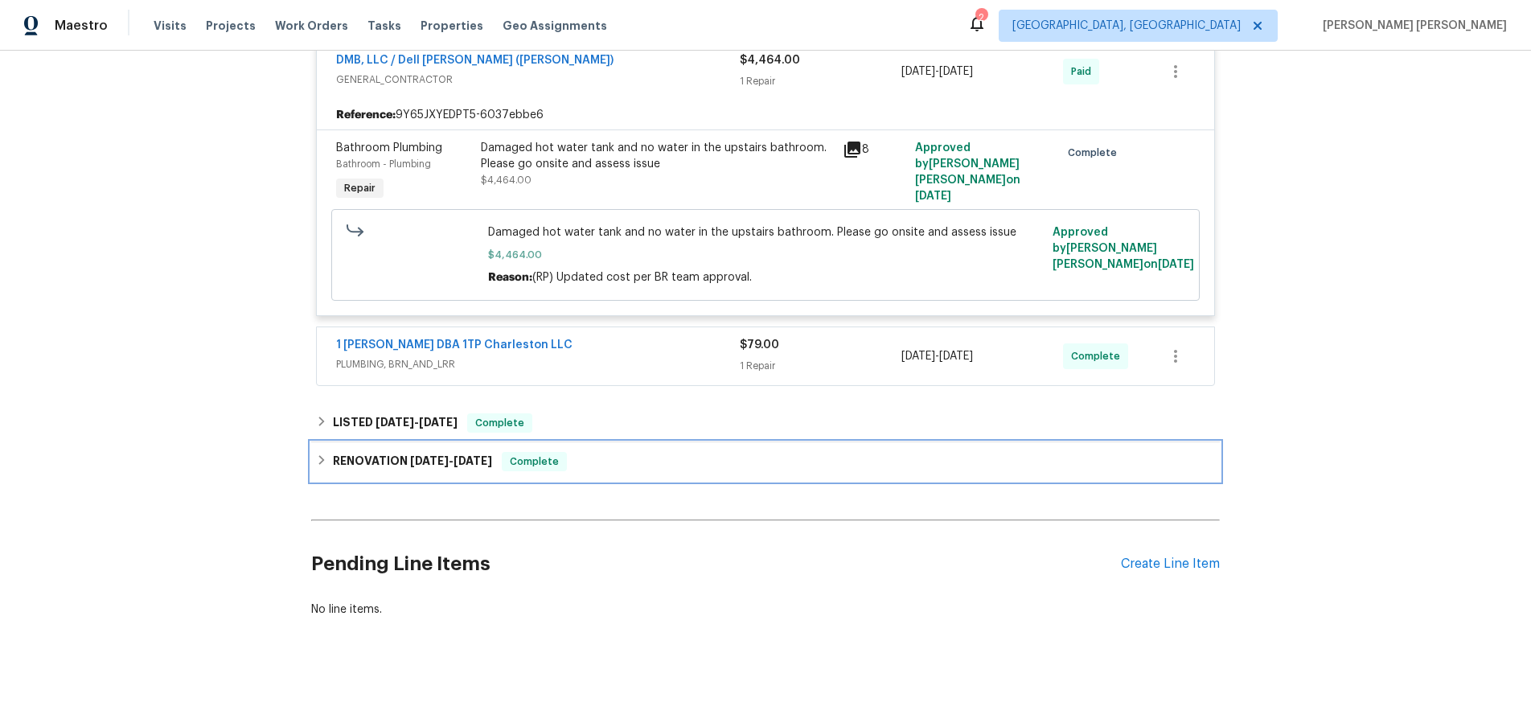
click at [333, 463] on h6 "RENOVATION 3/25/25 - 3/25/25" at bounding box center [412, 461] width 159 height 19
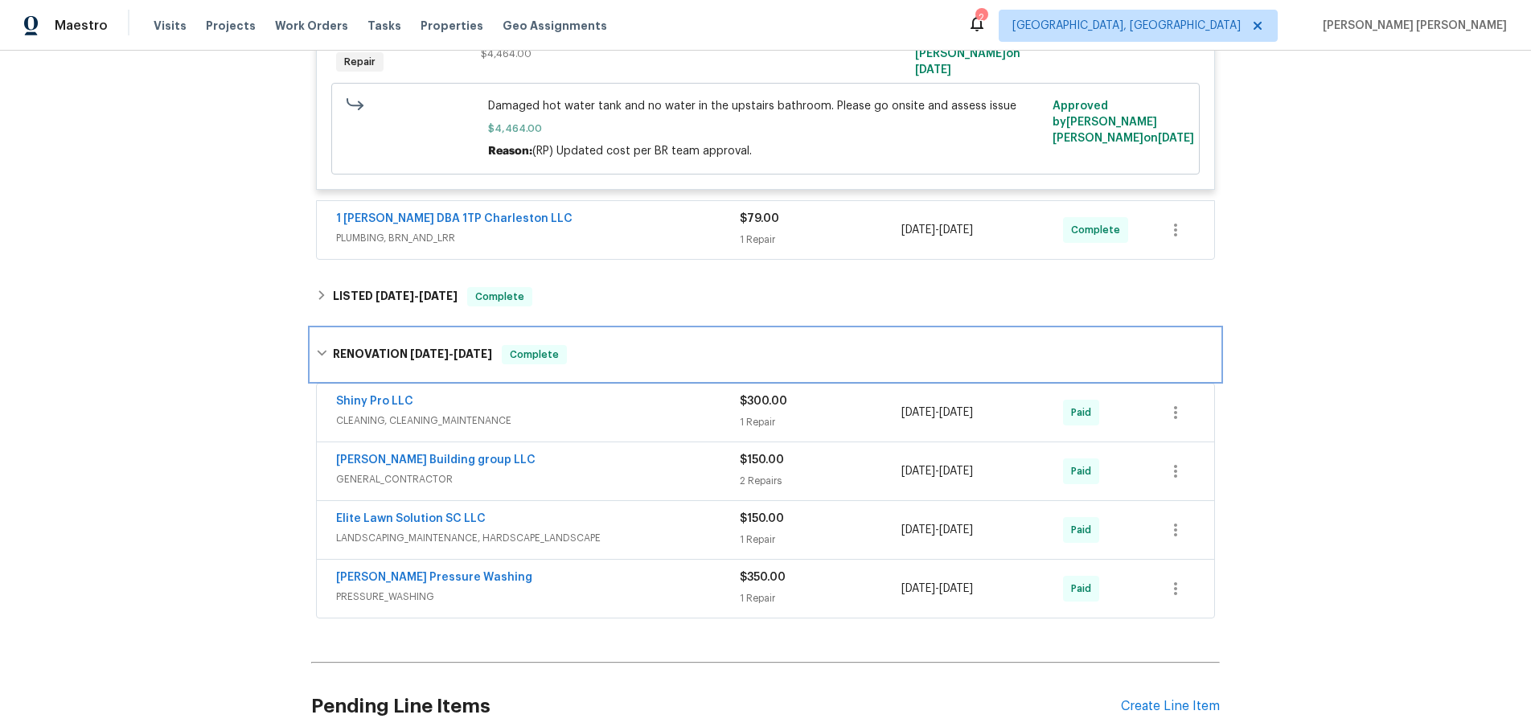
scroll to position [906, 0]
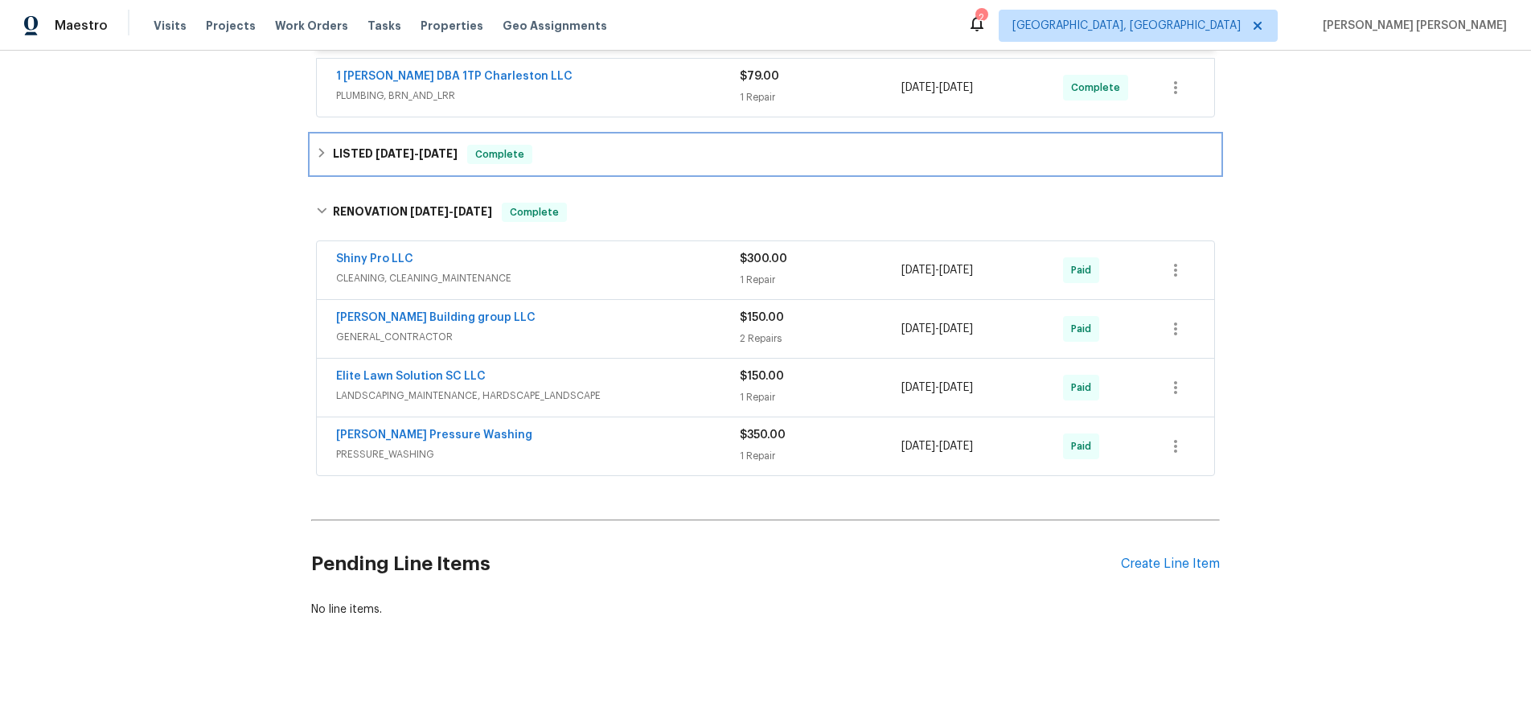
click at [323, 154] on icon at bounding box center [321, 152] width 11 height 11
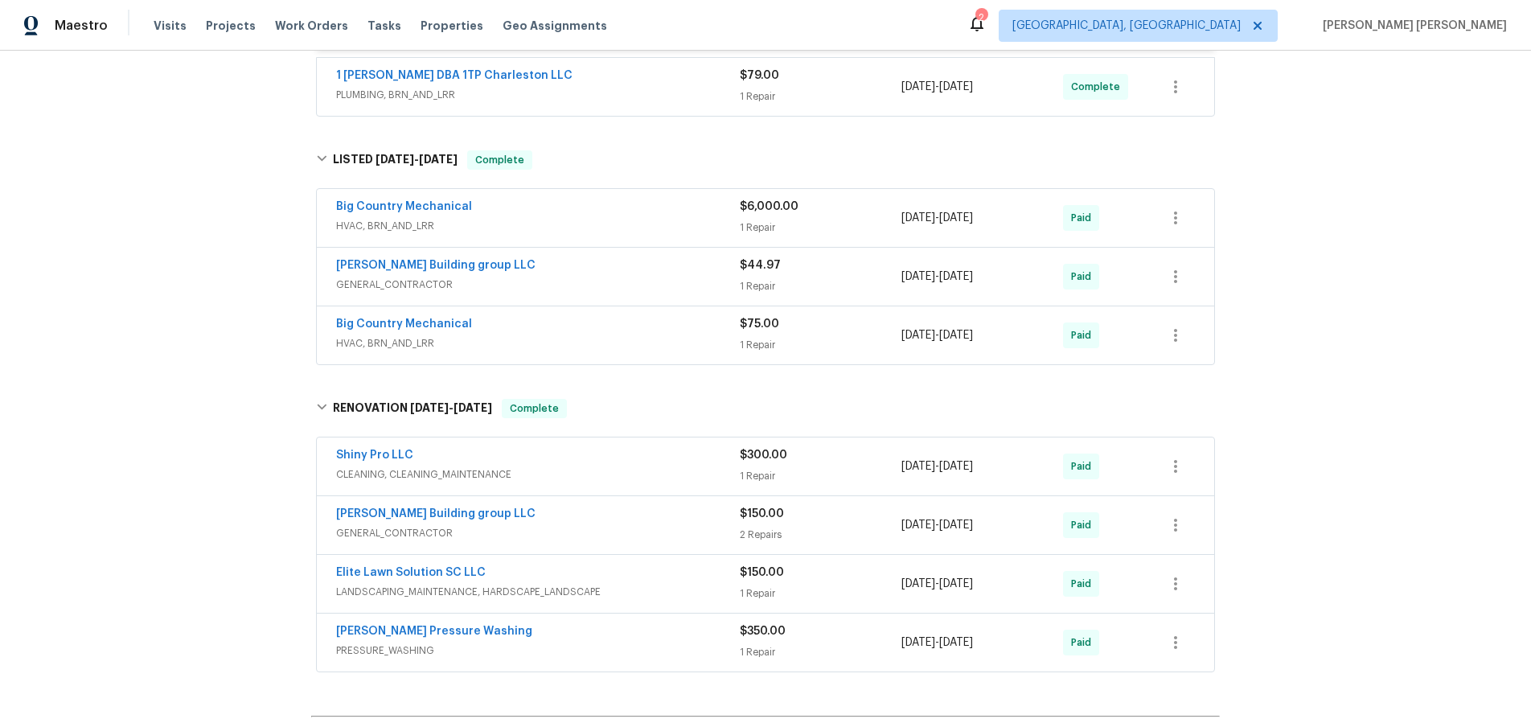
click at [635, 220] on span "HVAC, BRN_AND_LRR" at bounding box center [538, 226] width 404 height 16
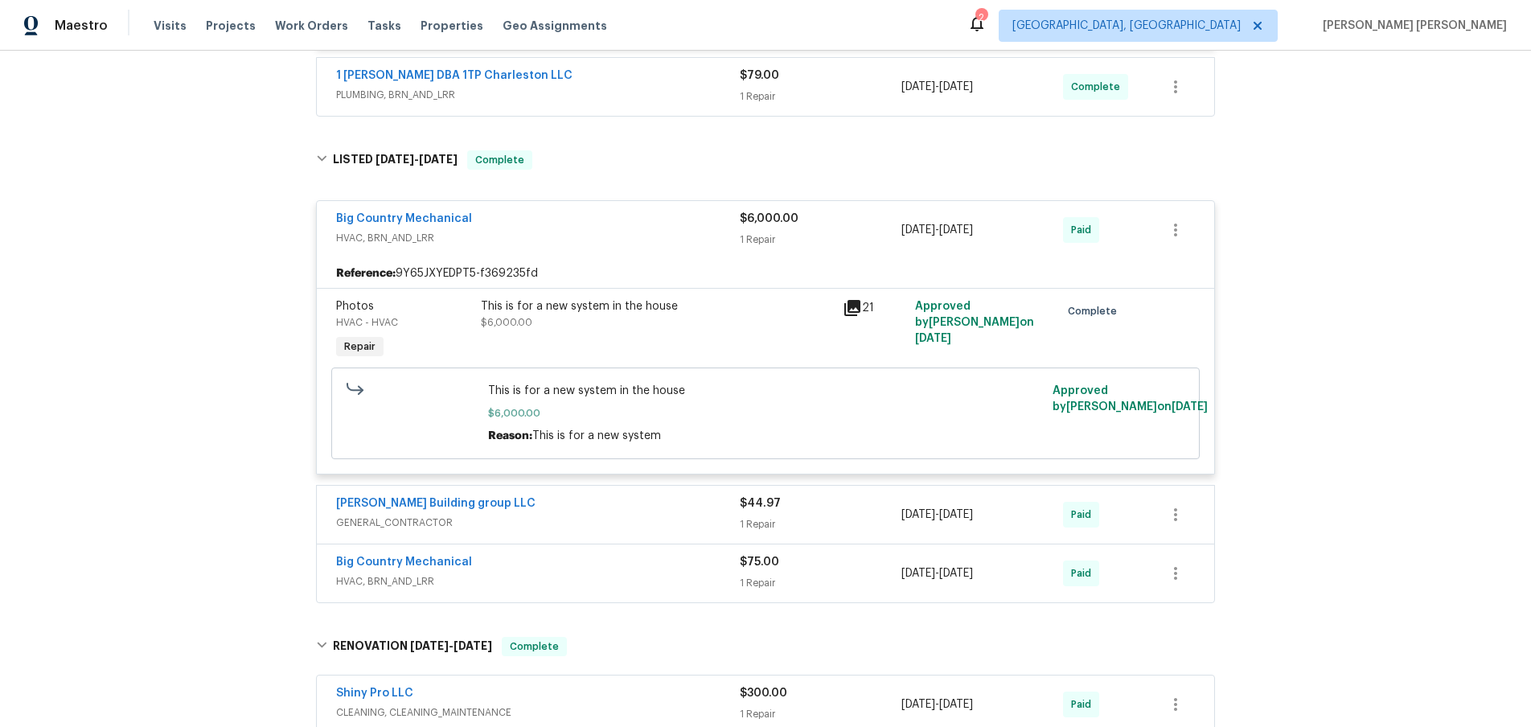
click at [856, 304] on icon at bounding box center [852, 308] width 16 height 16
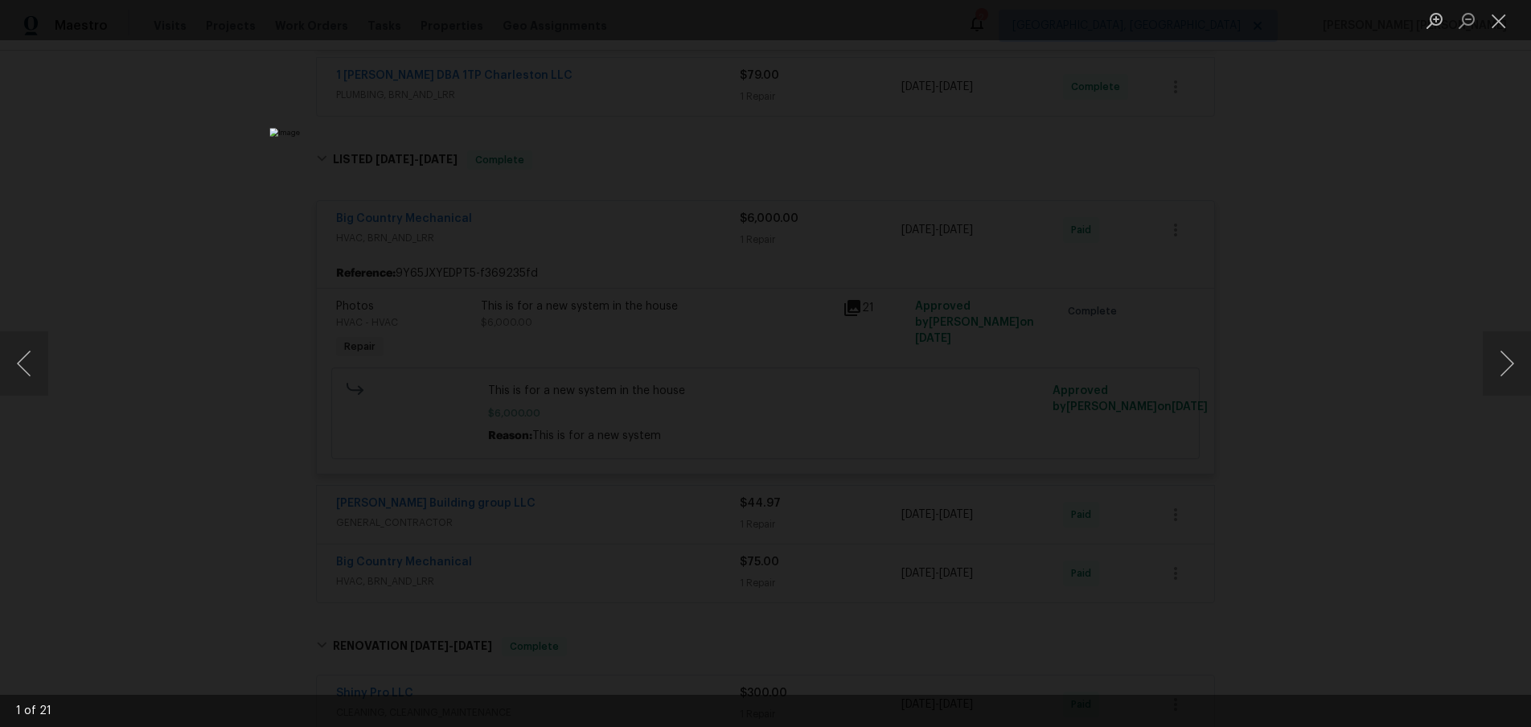
drag, startPoint x: 1256, startPoint y: 182, endPoint x: 1251, endPoint y: 175, distance: 8.7
click at [1255, 178] on div "Lightbox" at bounding box center [765, 363] width 1531 height 727
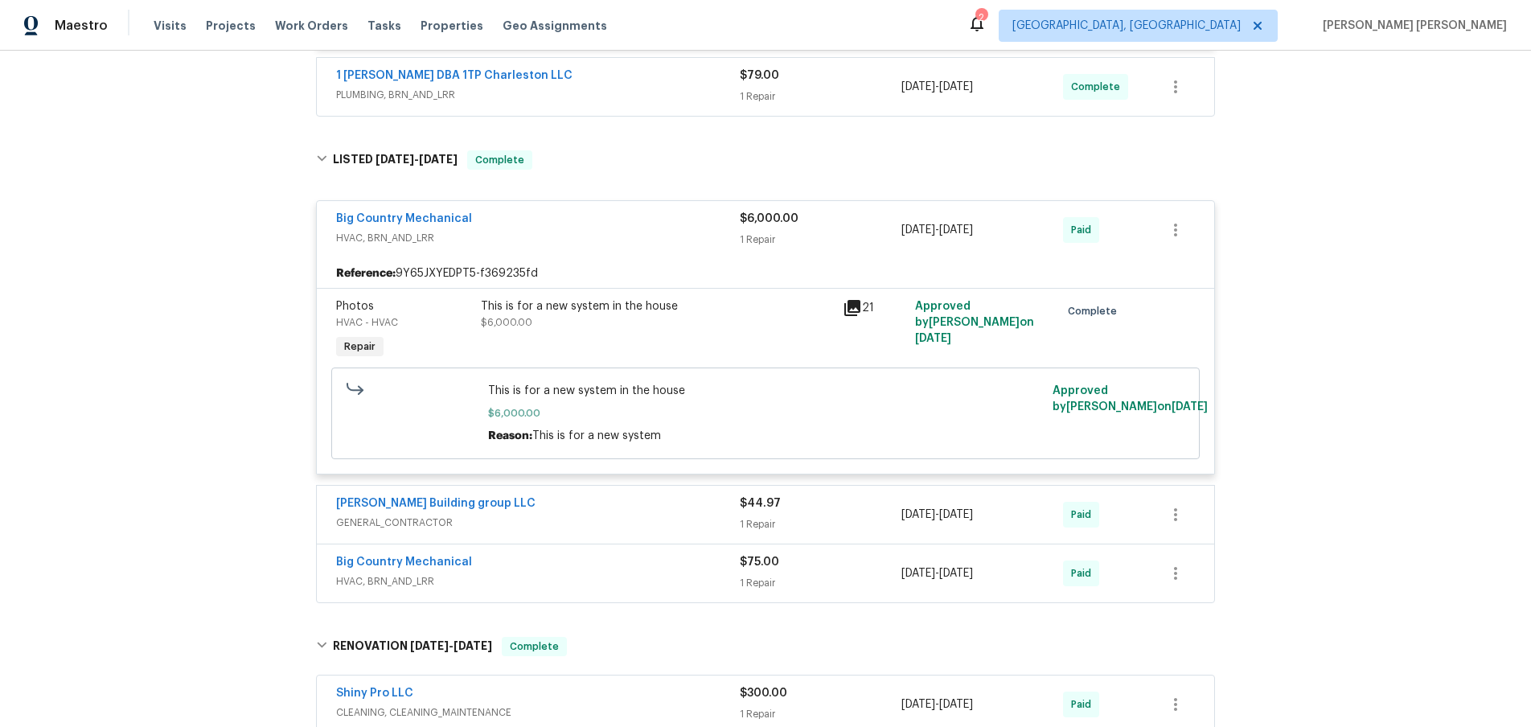
click at [850, 306] on icon at bounding box center [852, 308] width 16 height 16
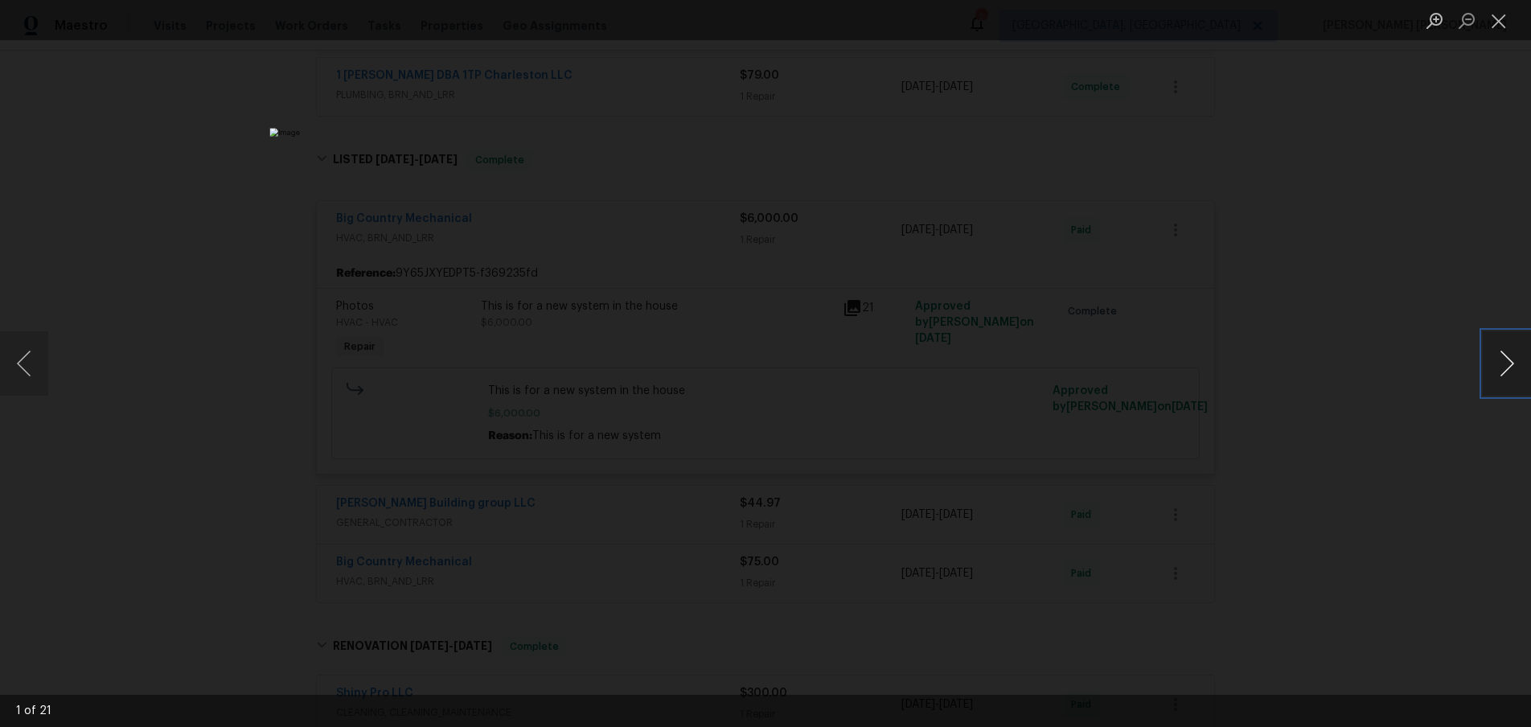
click at [1519, 369] on button "Next image" at bounding box center [1507, 363] width 48 height 64
click at [1517, 371] on button "Next image" at bounding box center [1507, 363] width 48 height 64
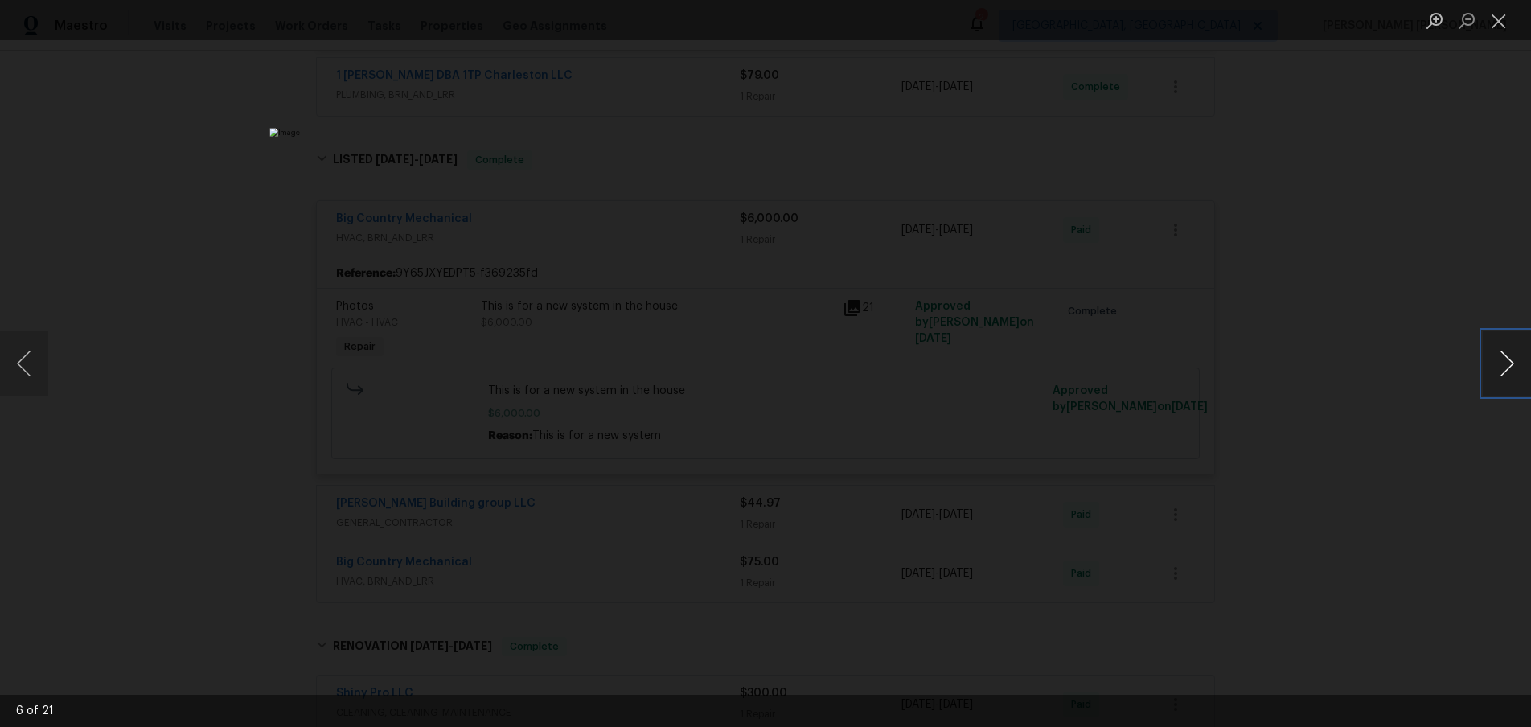
click at [1493, 367] on button "Next image" at bounding box center [1507, 363] width 48 height 64
drag, startPoint x: 1493, startPoint y: 367, endPoint x: 1517, endPoint y: 424, distance: 62.0
click at [1411, 402] on div "7 of 21" at bounding box center [765, 363] width 1531 height 727
